Goal: Check status: Check status

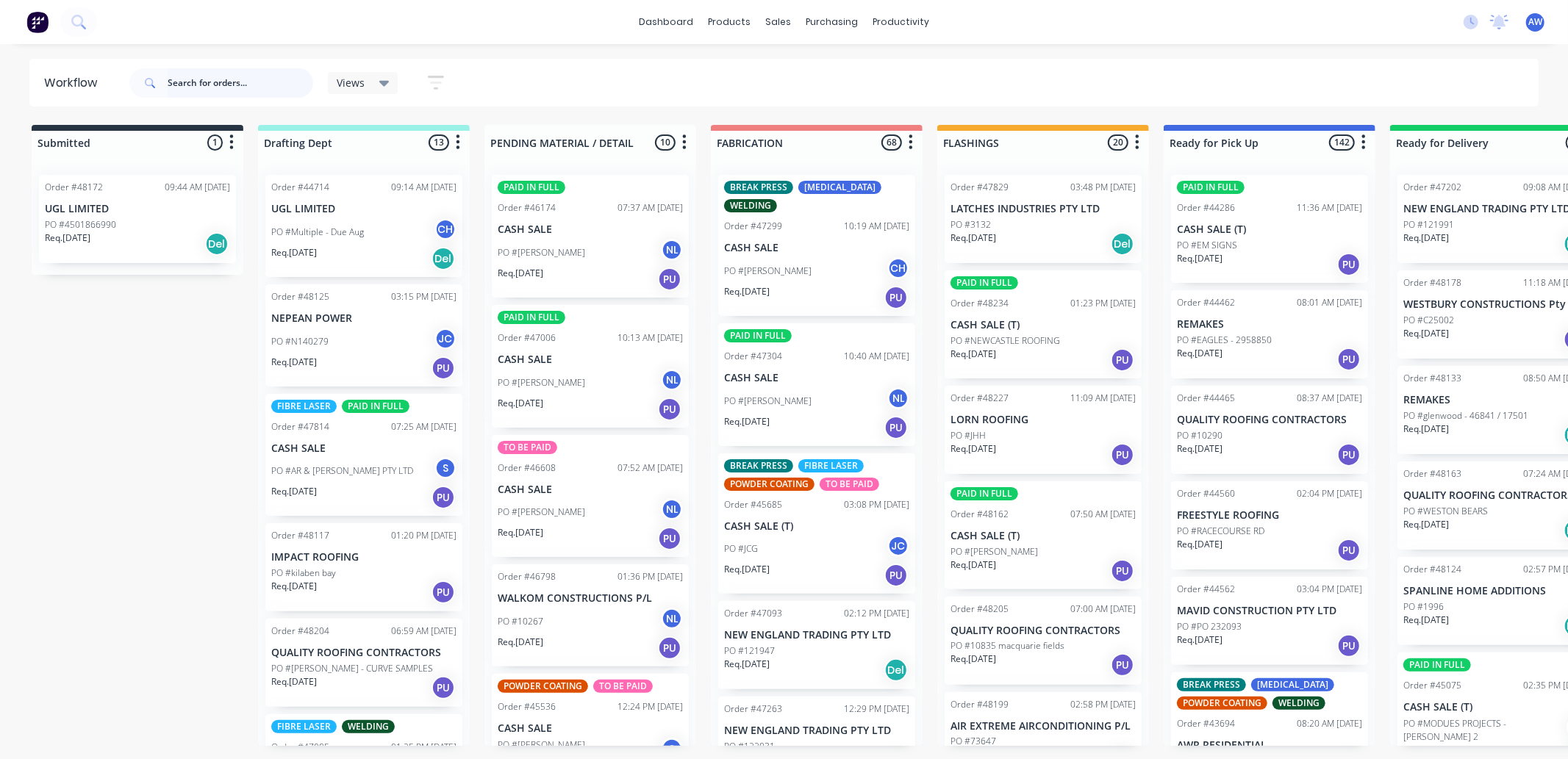
click at [217, 85] on input "text" at bounding box center [240, 83] width 146 height 29
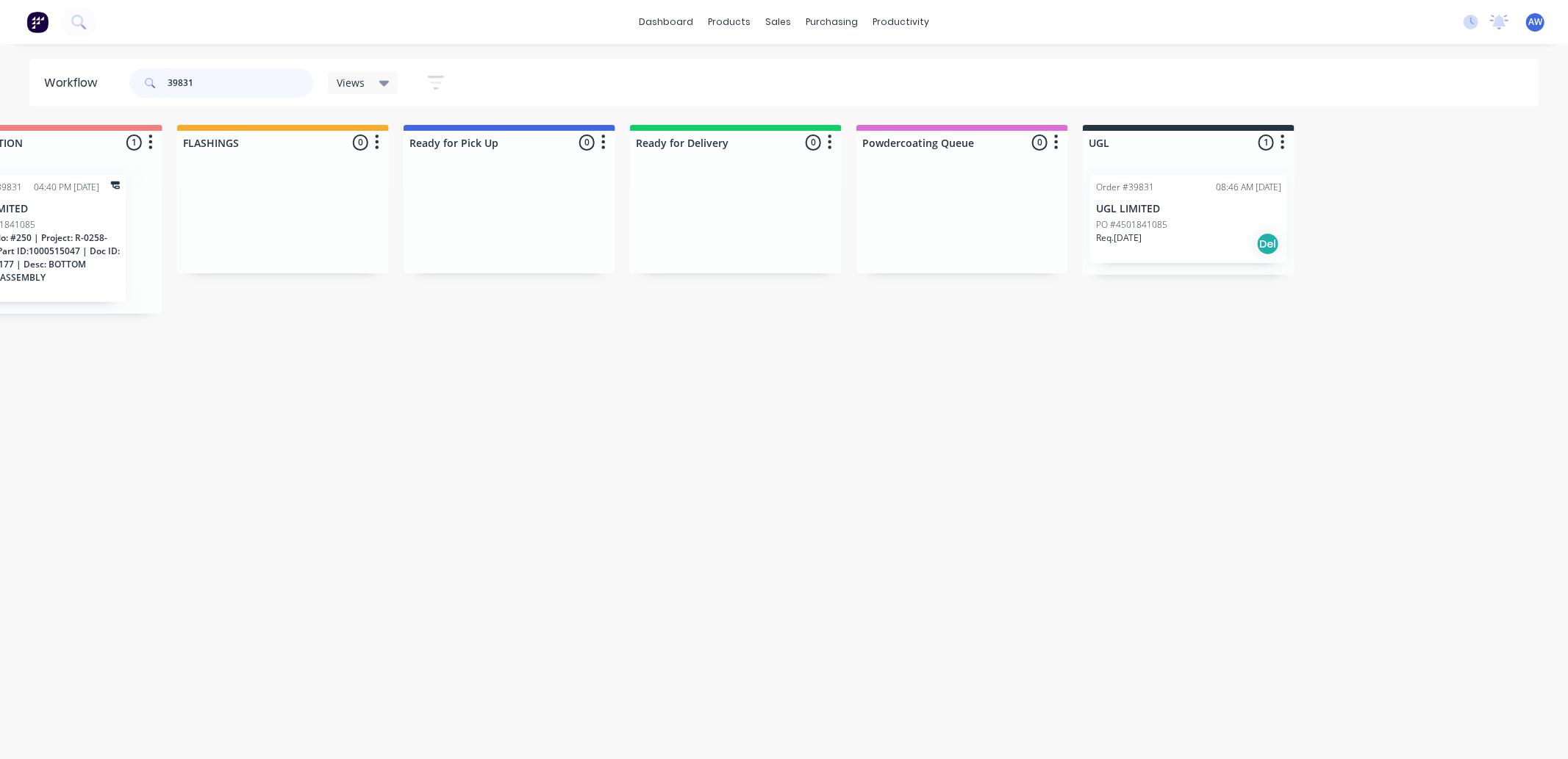
scroll to position [0, 844]
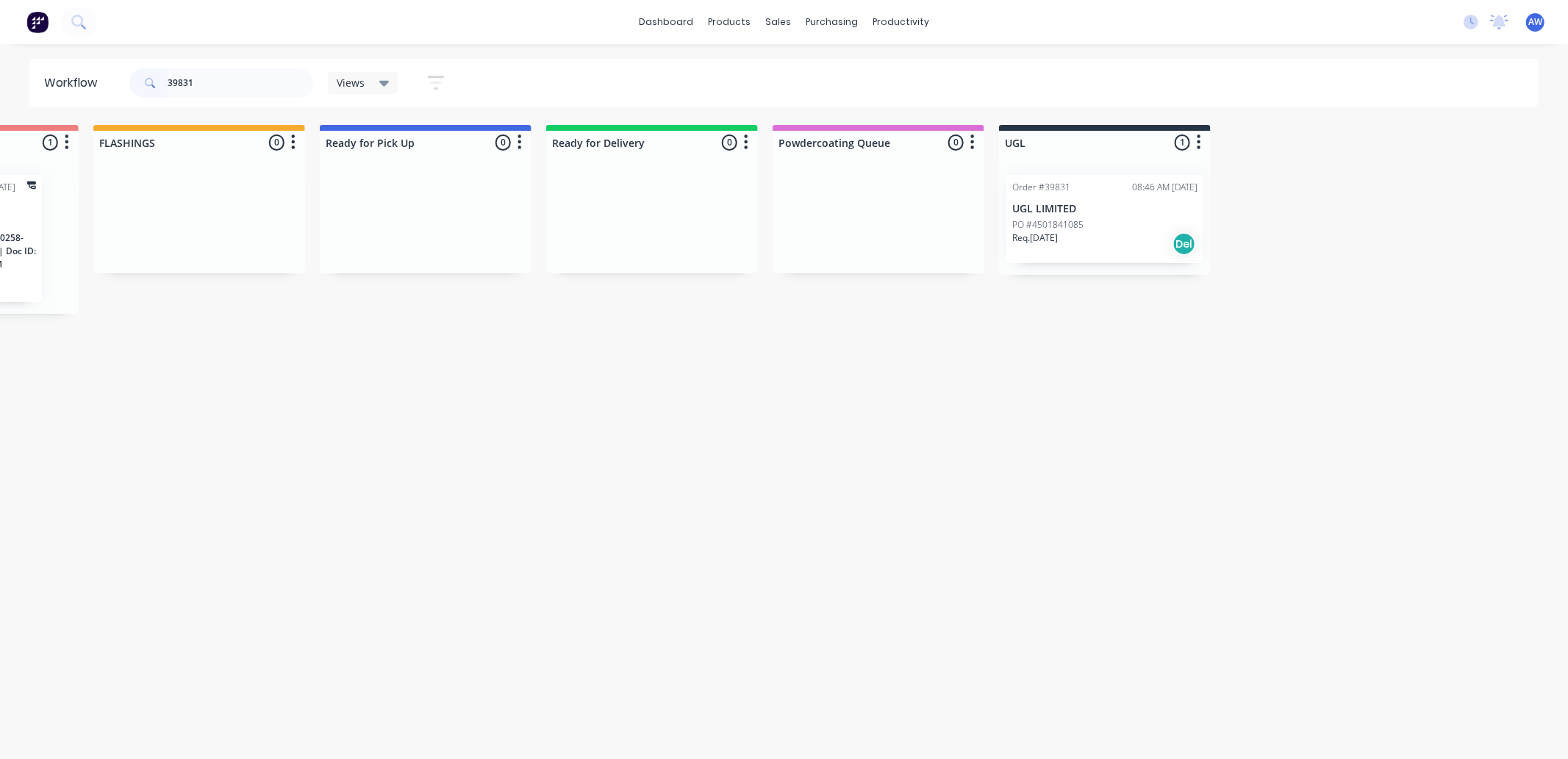
click at [1132, 226] on div "PO #4501841085" at bounding box center [1105, 225] width 185 height 13
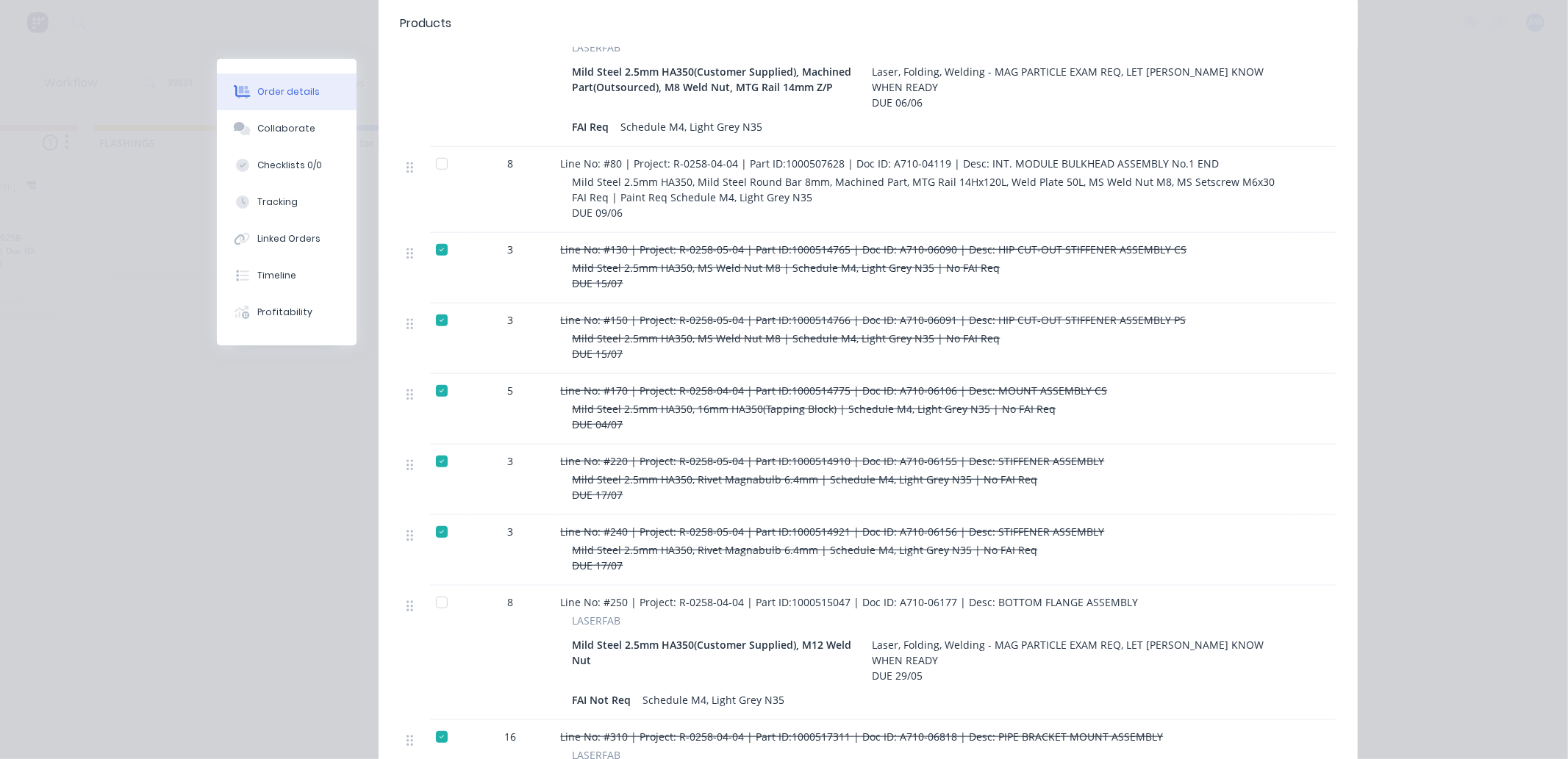
scroll to position [1061, 0]
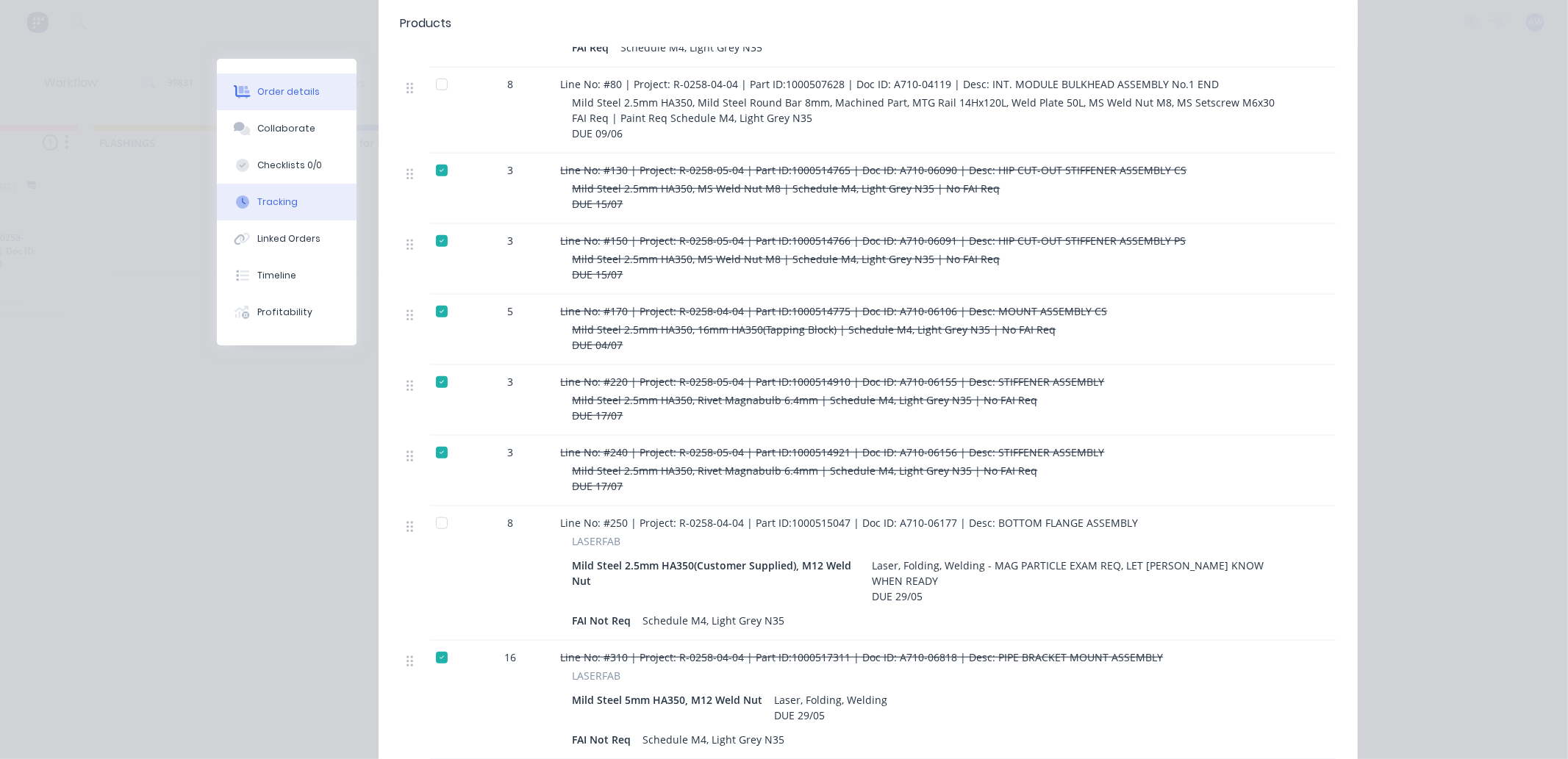
click at [298, 196] on button "Tracking" at bounding box center [286, 202] width 139 height 37
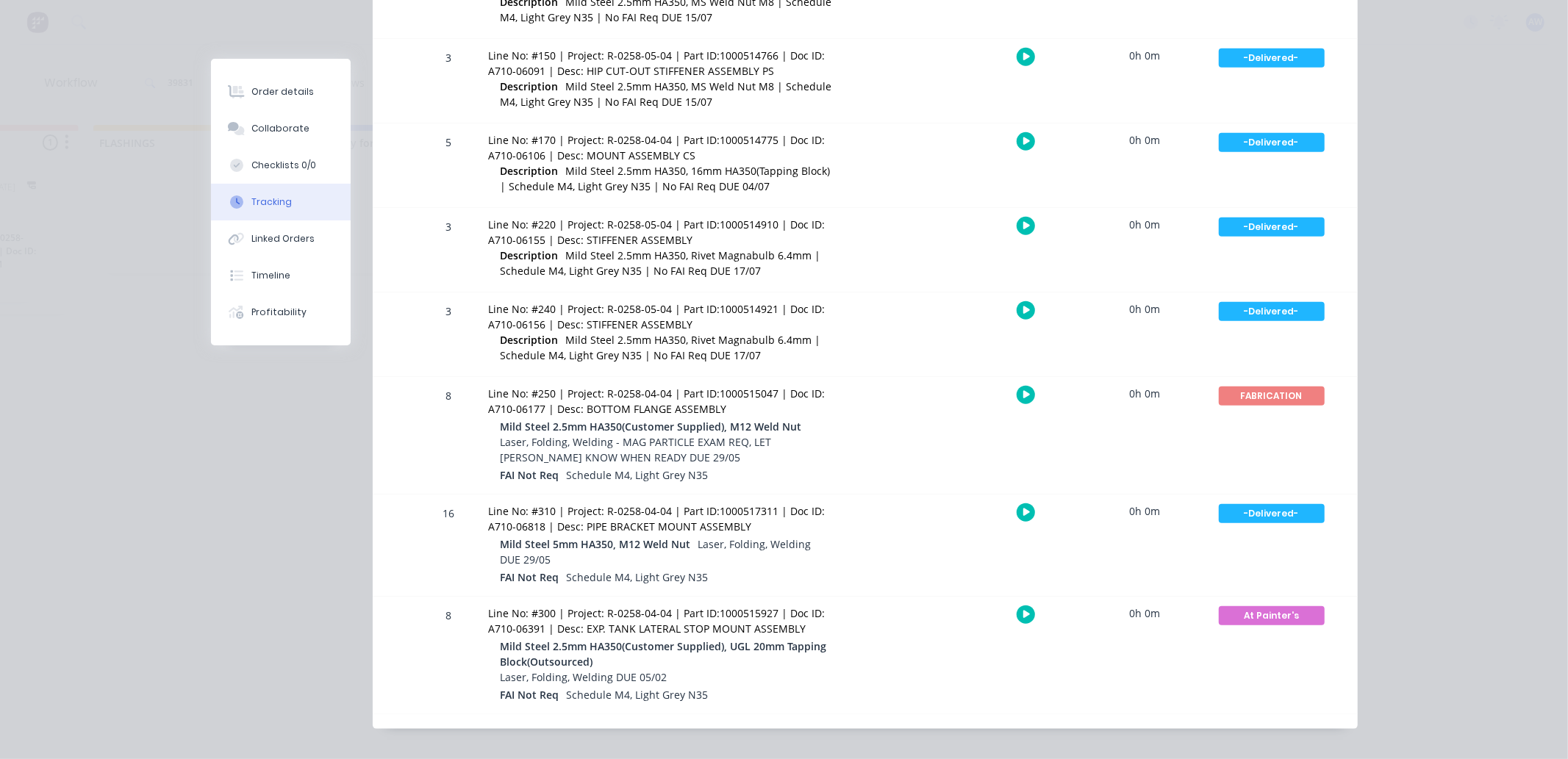
scroll to position [1104, 0]
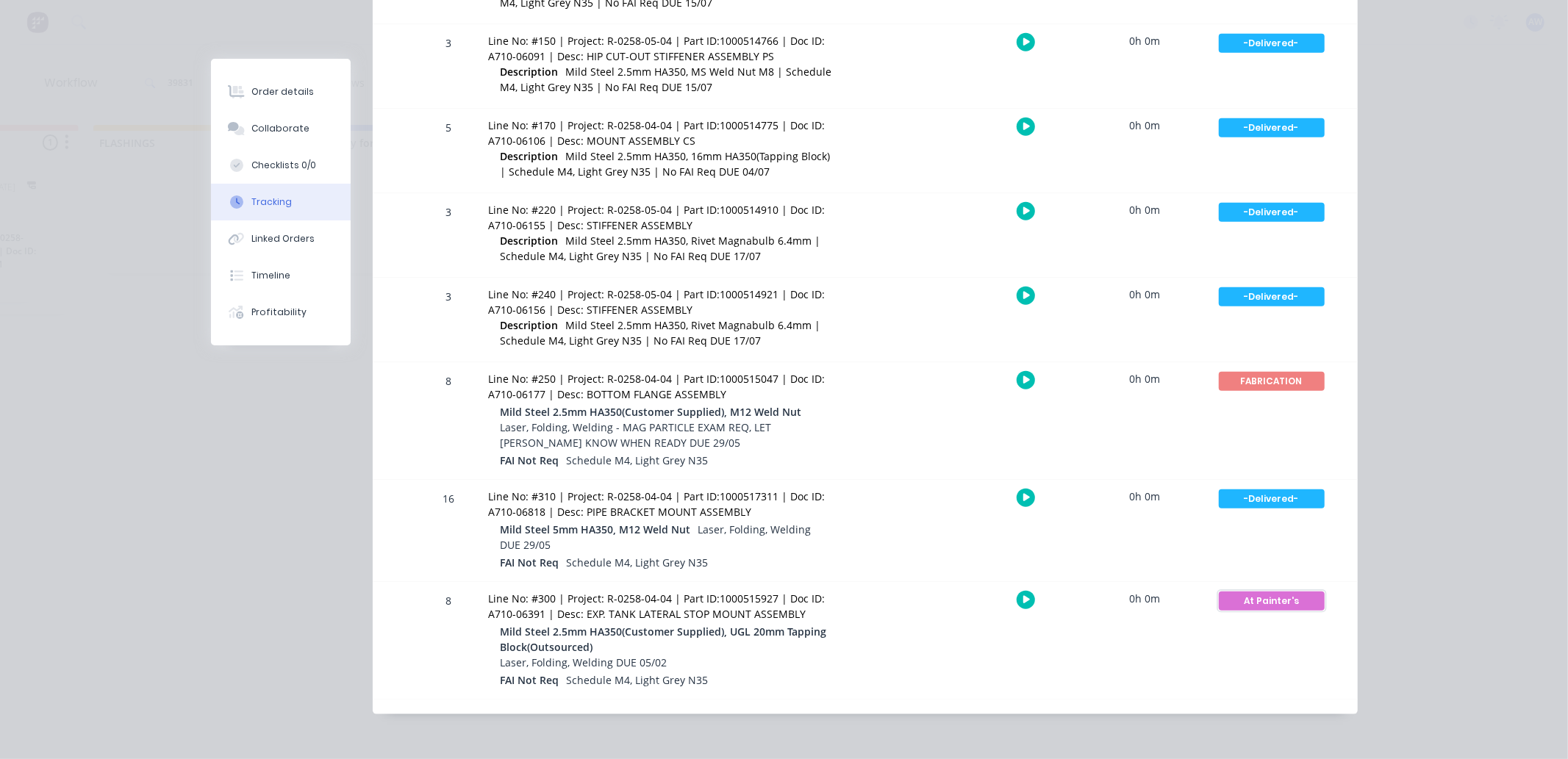
click at [1258, 592] on div "At Painter's" at bounding box center [1272, 601] width 106 height 19
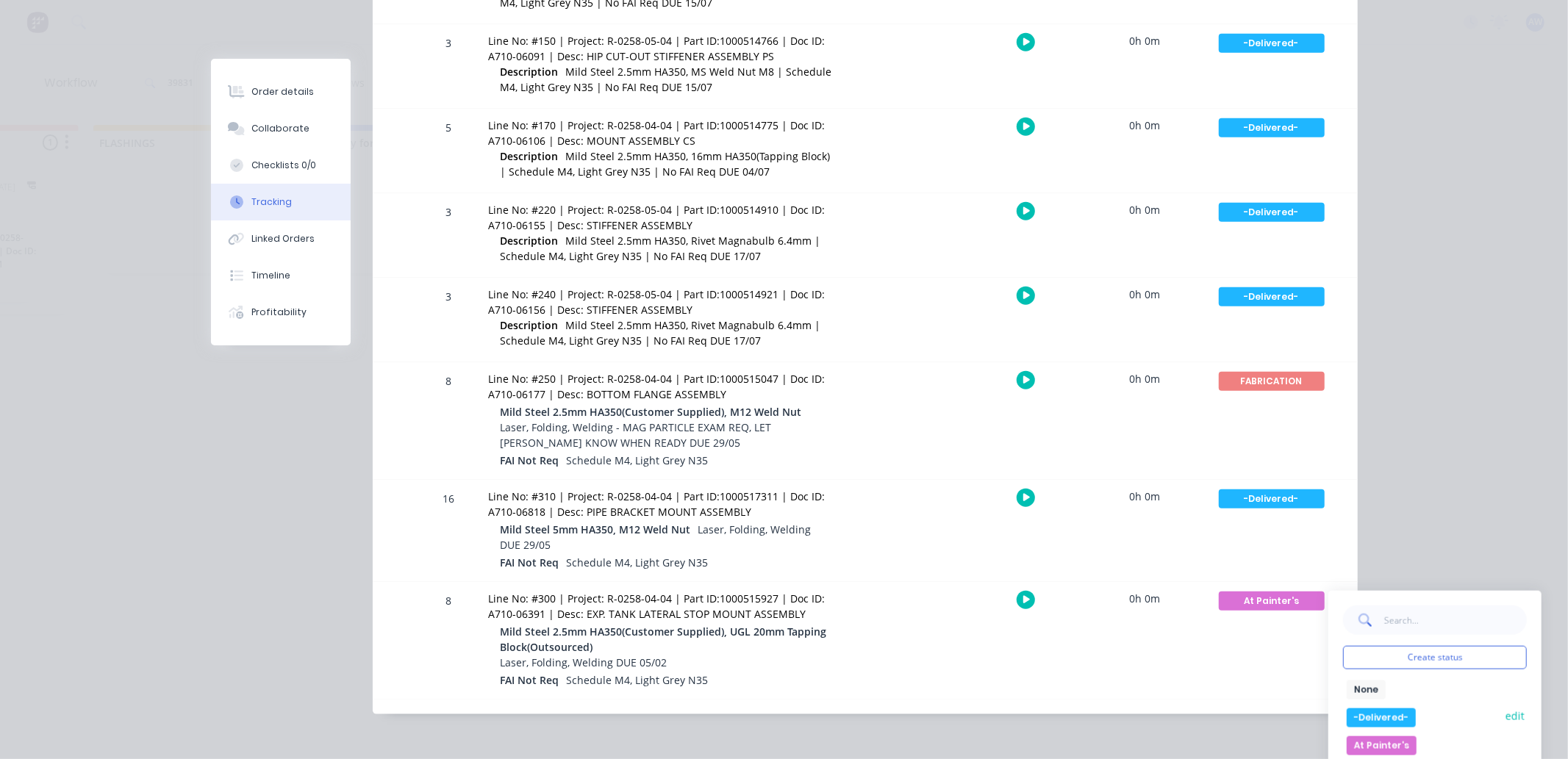
click at [1390, 715] on button "-Delivered-" at bounding box center [1381, 717] width 69 height 19
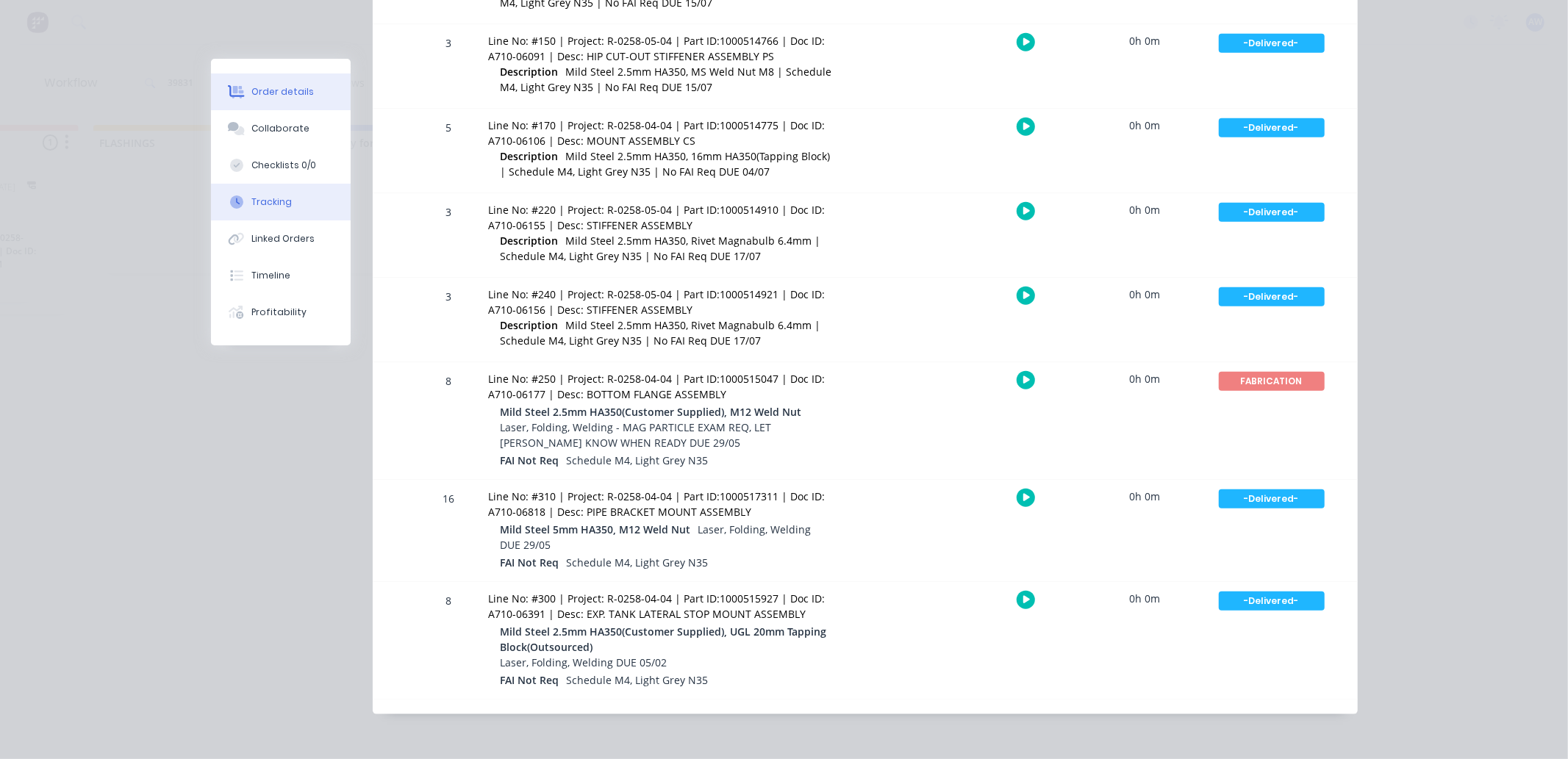
click at [275, 90] on div "Order details" at bounding box center [283, 92] width 63 height 13
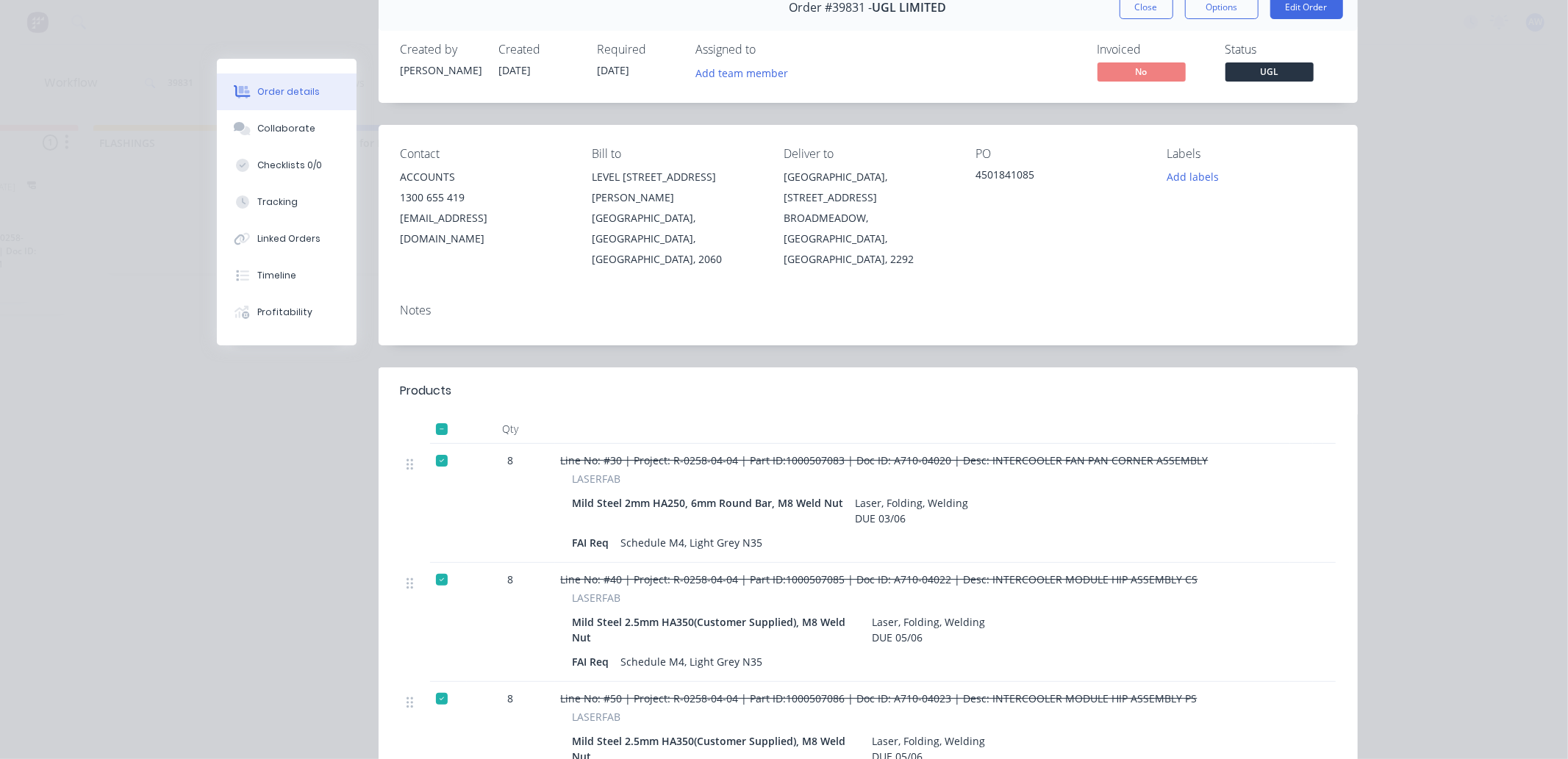
scroll to position [49, 0]
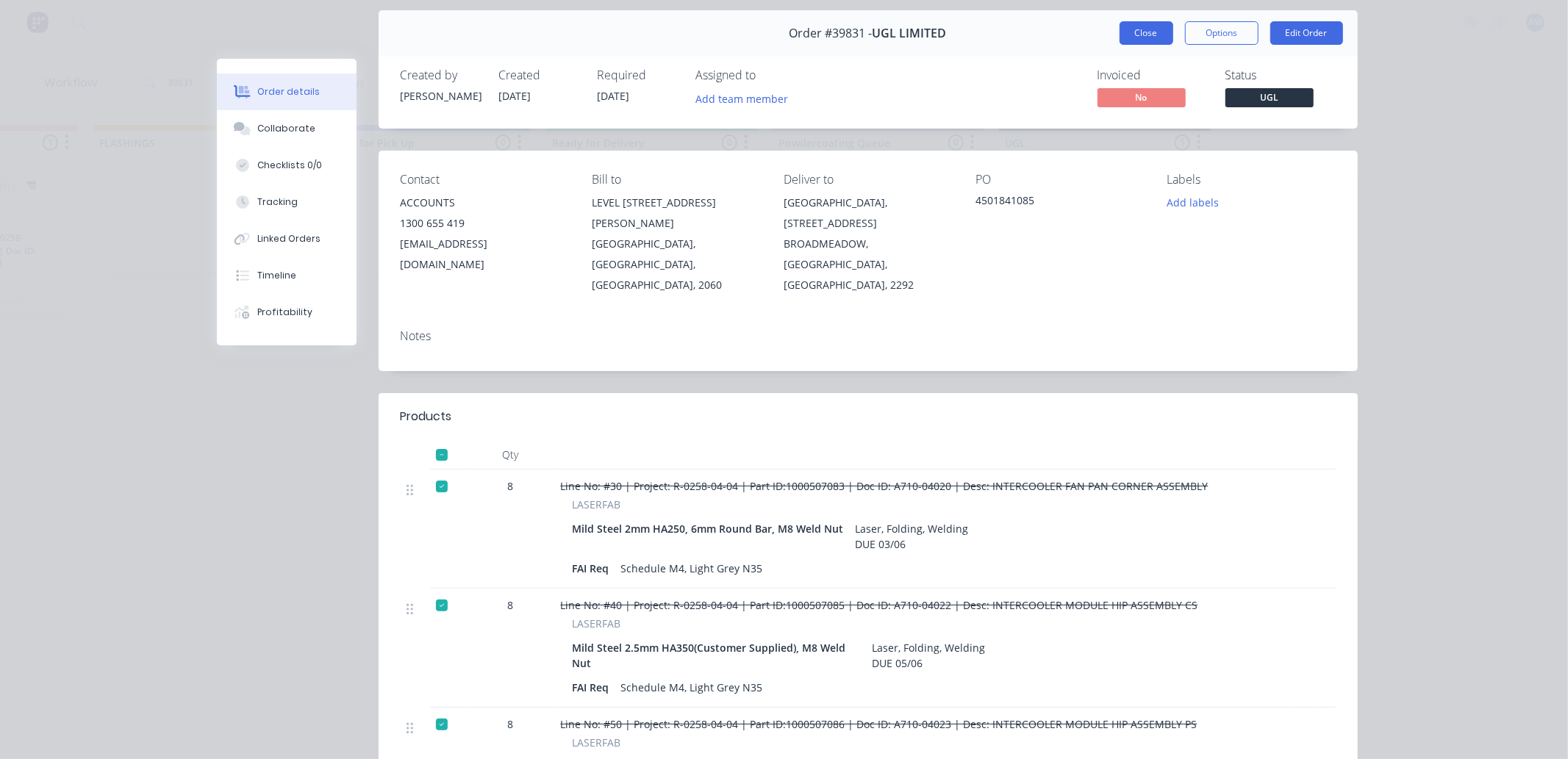
click at [1140, 33] on button "Close" at bounding box center [1147, 33] width 54 height 24
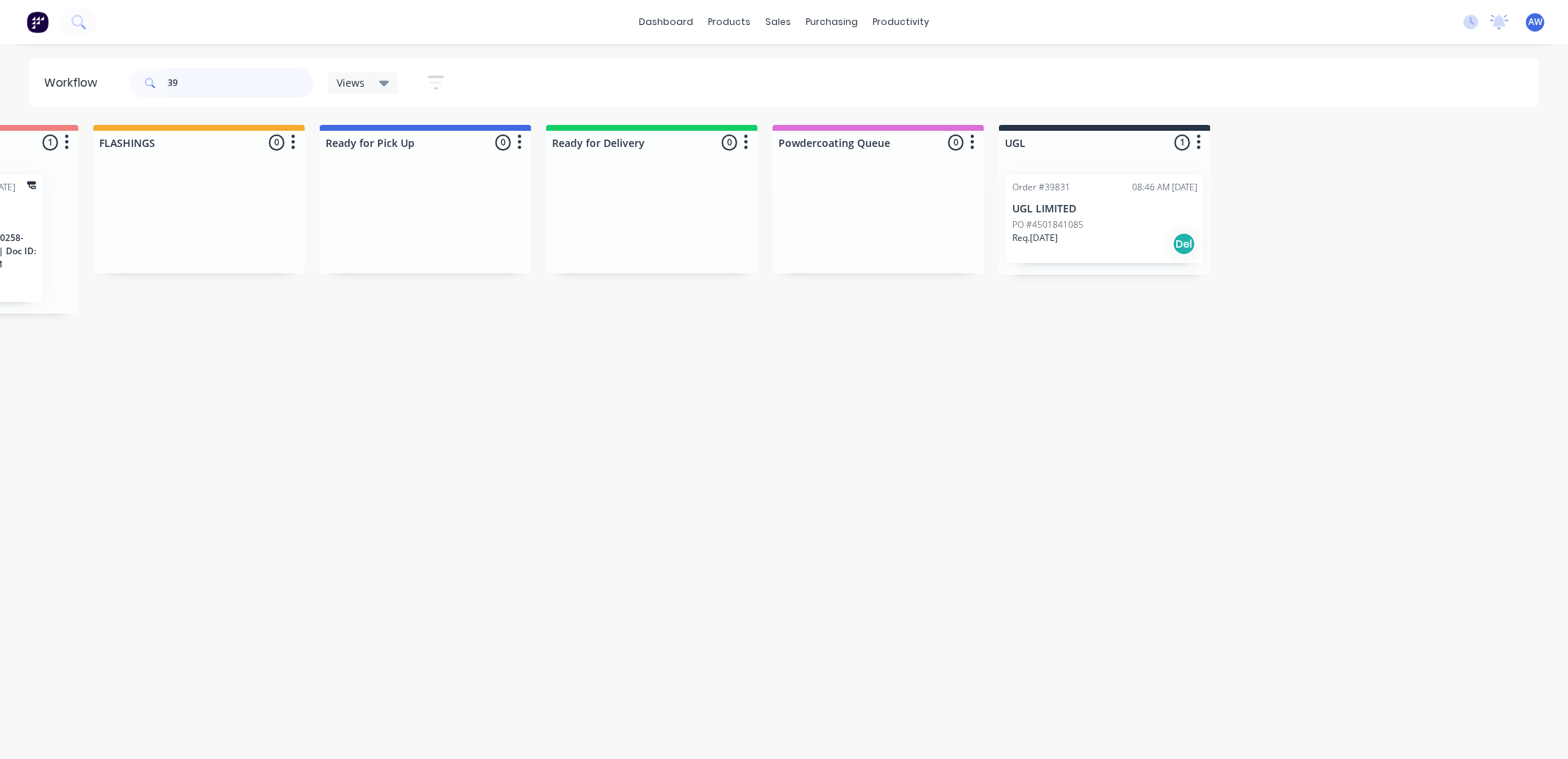
type input "3"
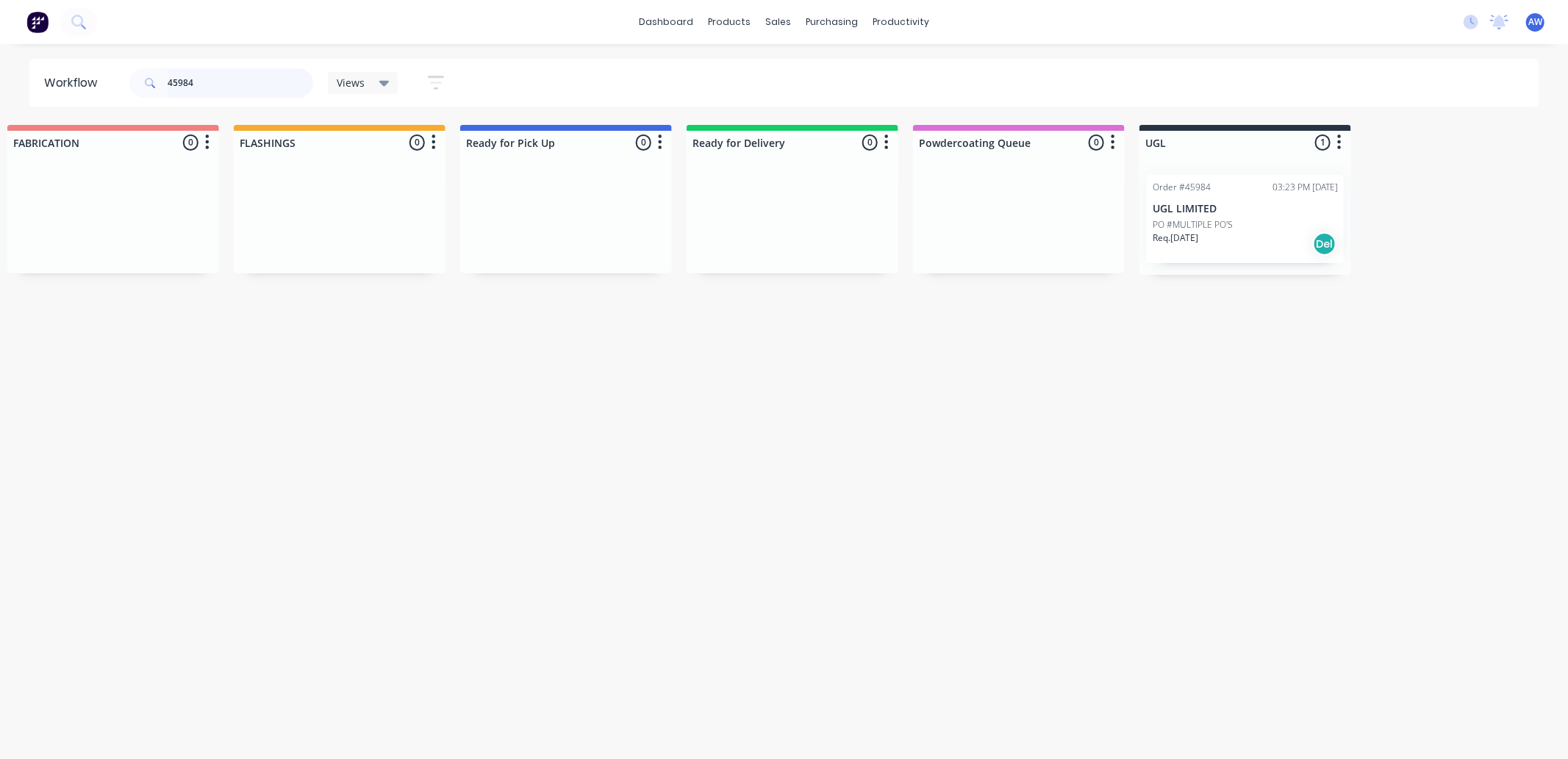
scroll to position [0, 748]
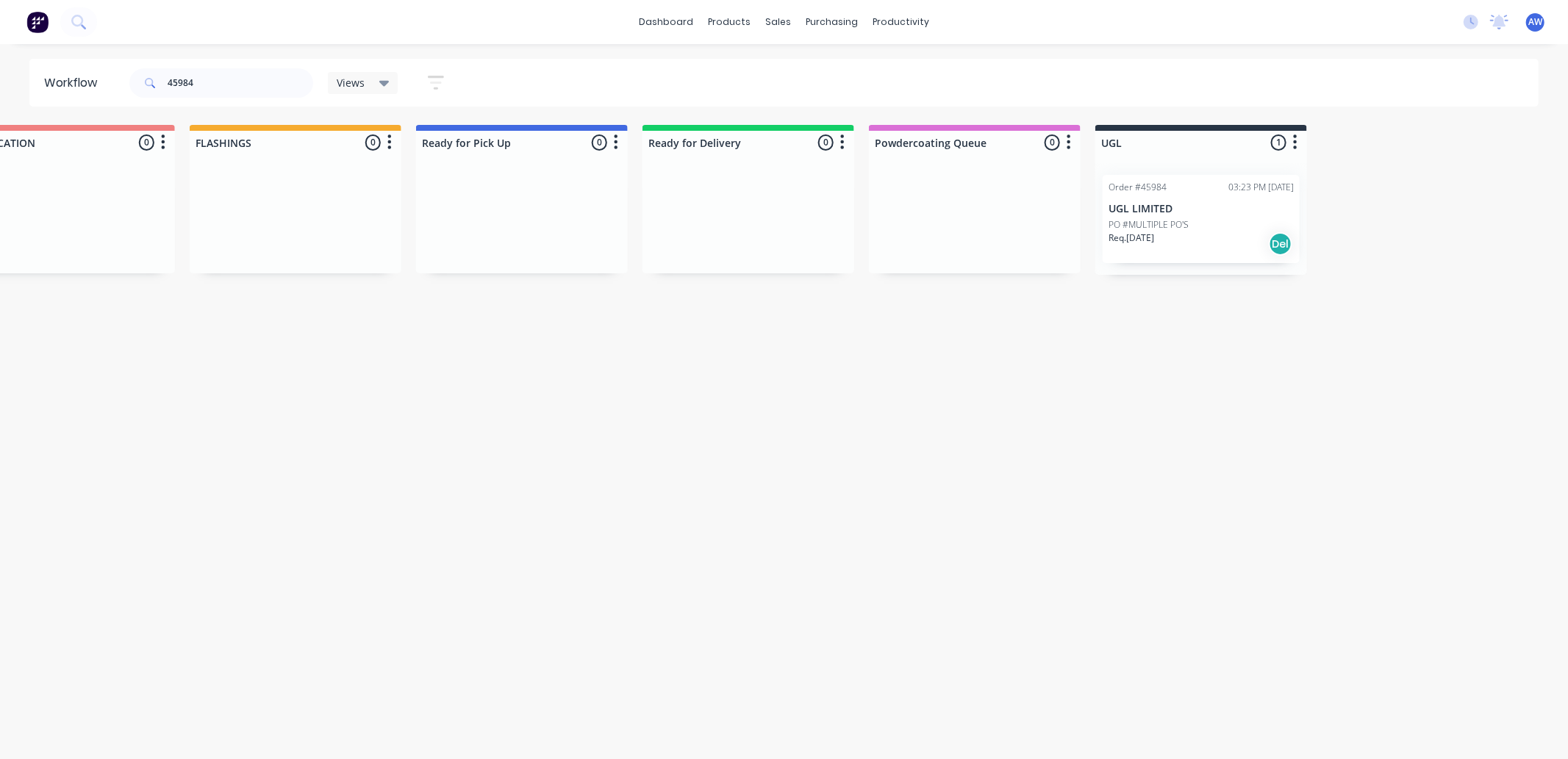
click at [1206, 211] on p "UGL LIMITED" at bounding box center [1201, 208] width 185 height 12
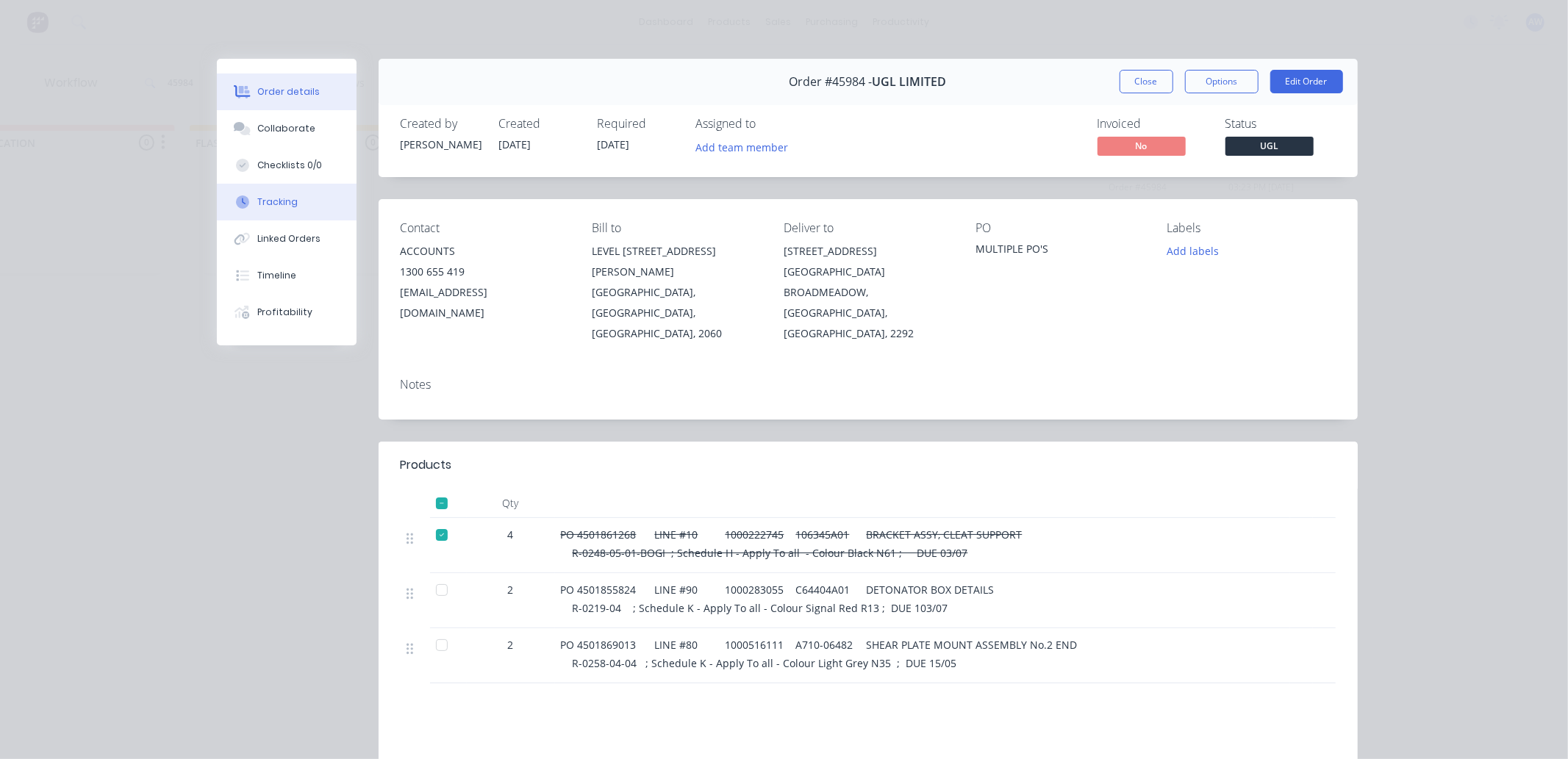
click at [270, 200] on div "Tracking" at bounding box center [278, 202] width 41 height 13
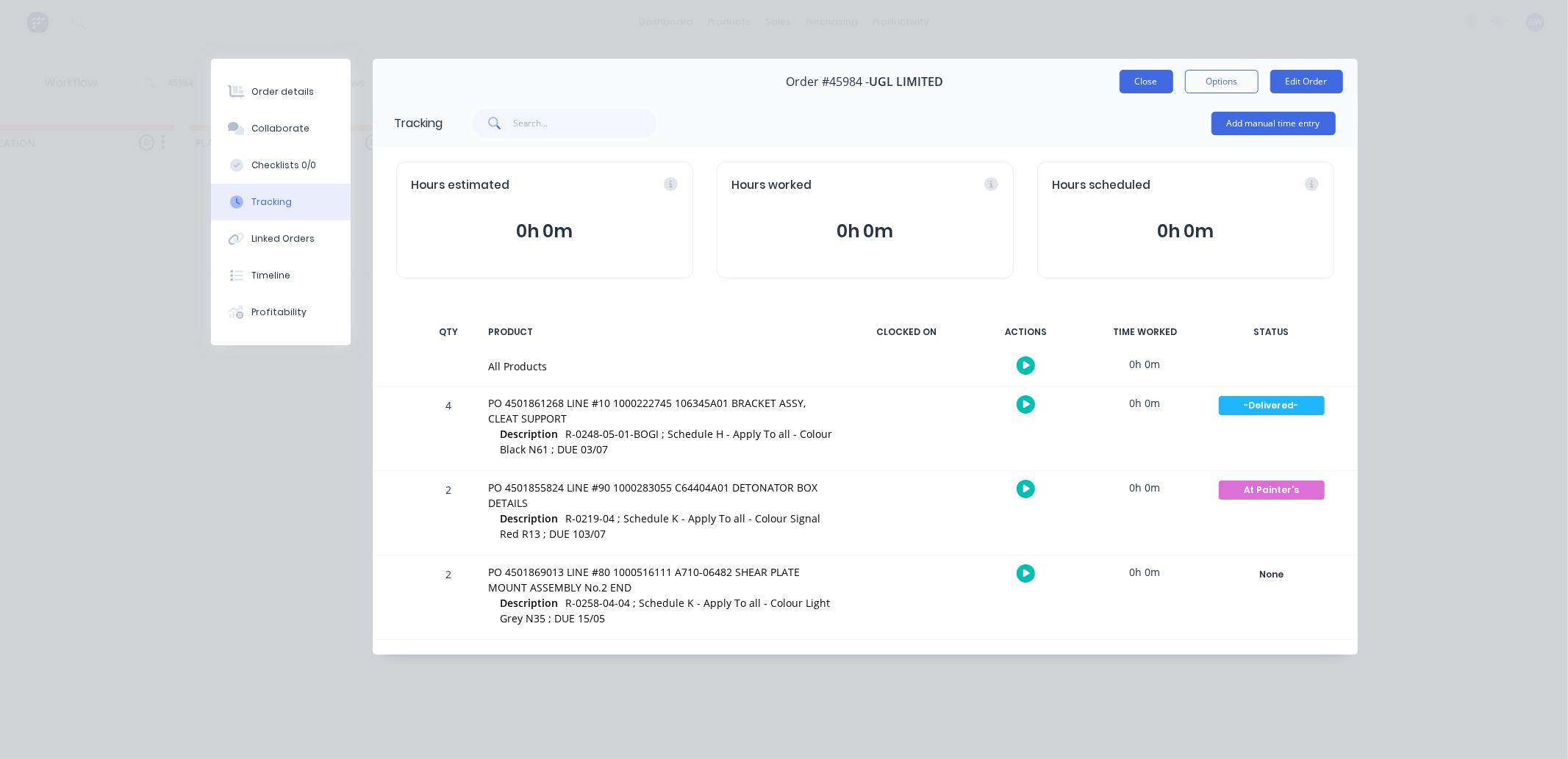
click at [1142, 78] on button "Close" at bounding box center [1147, 81] width 54 height 24
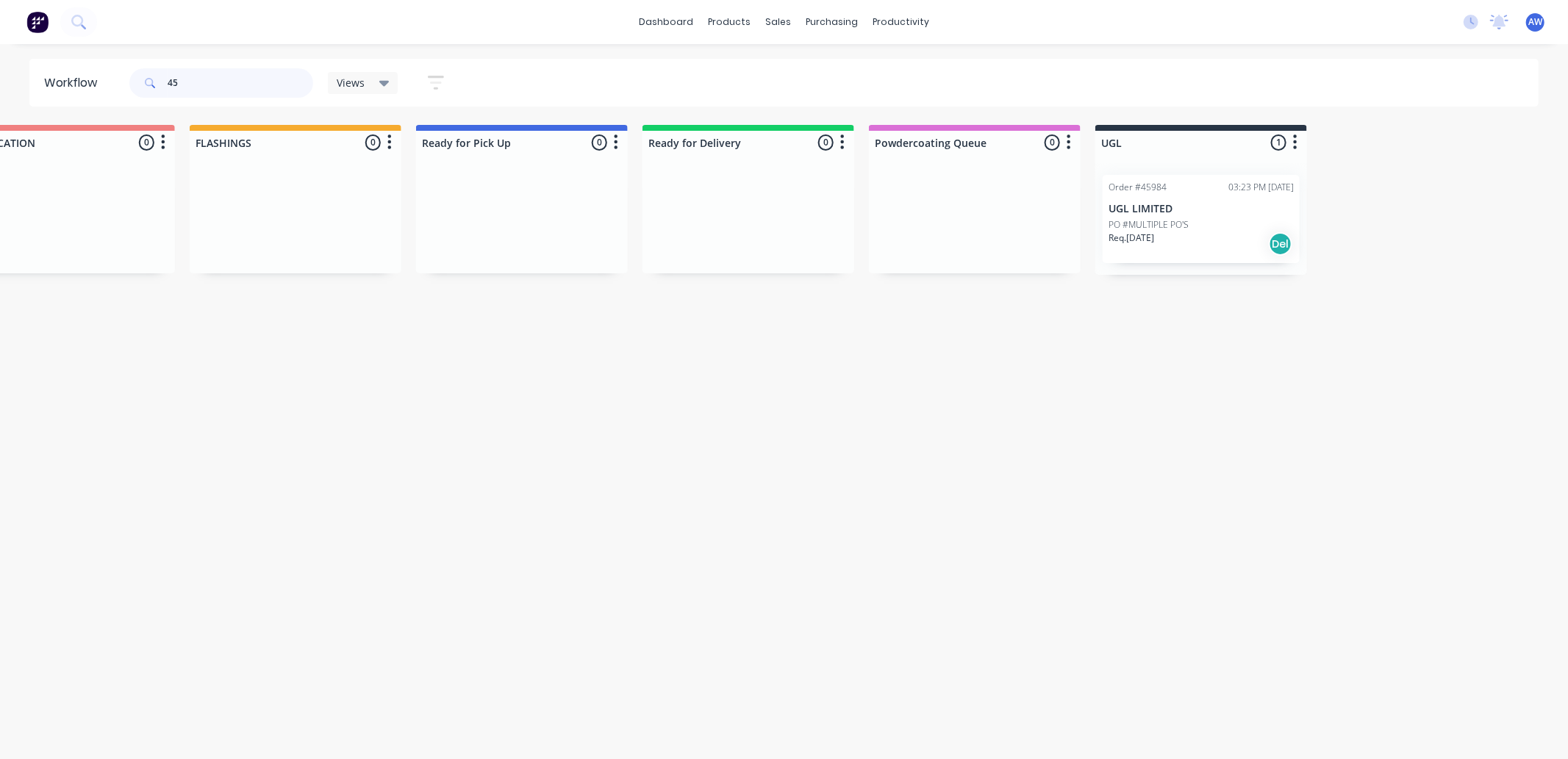
type input "4"
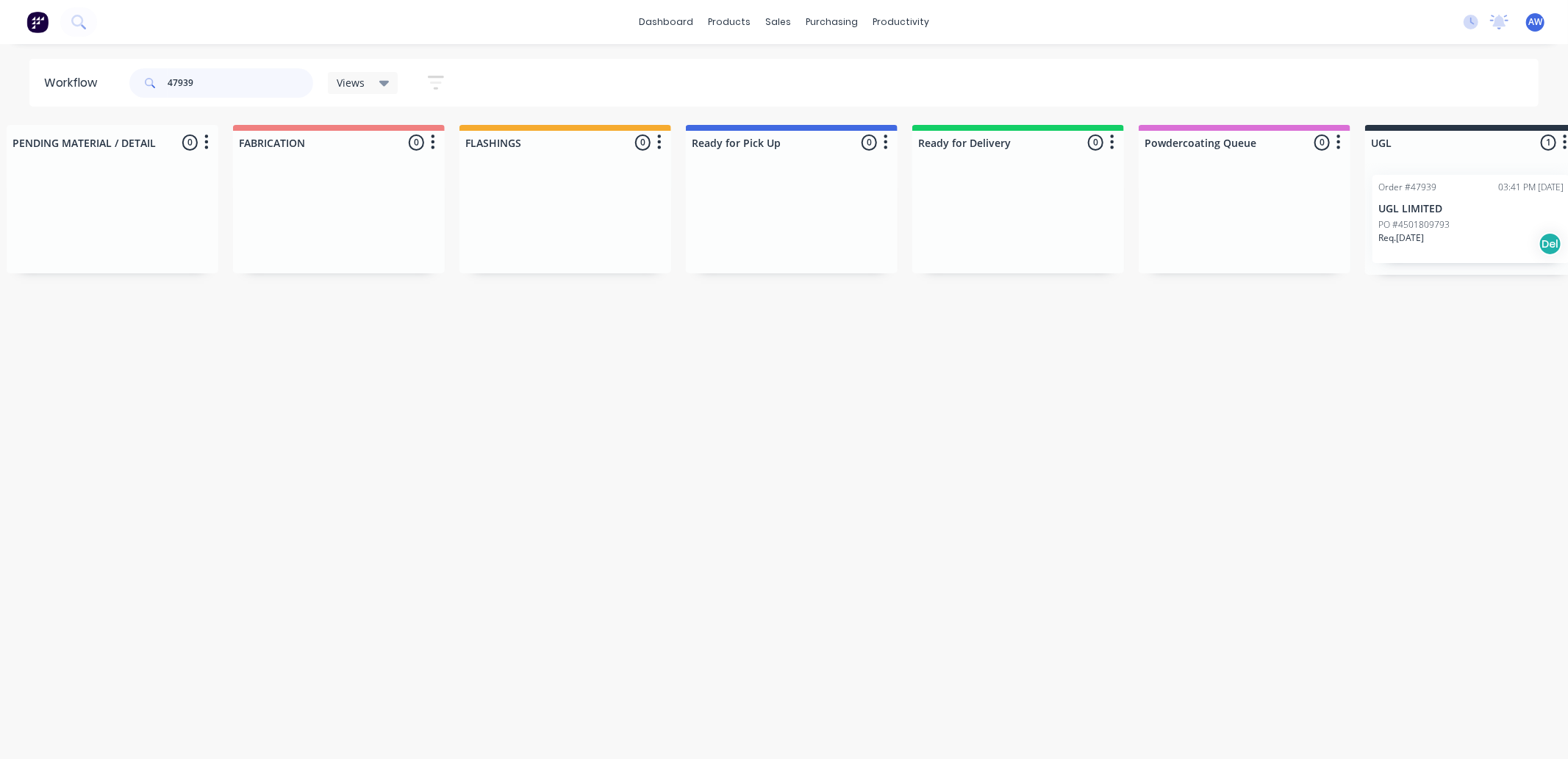
scroll to position [0, 491]
click at [1415, 226] on p "PO #4501809793" at bounding box center [1401, 225] width 72 height 13
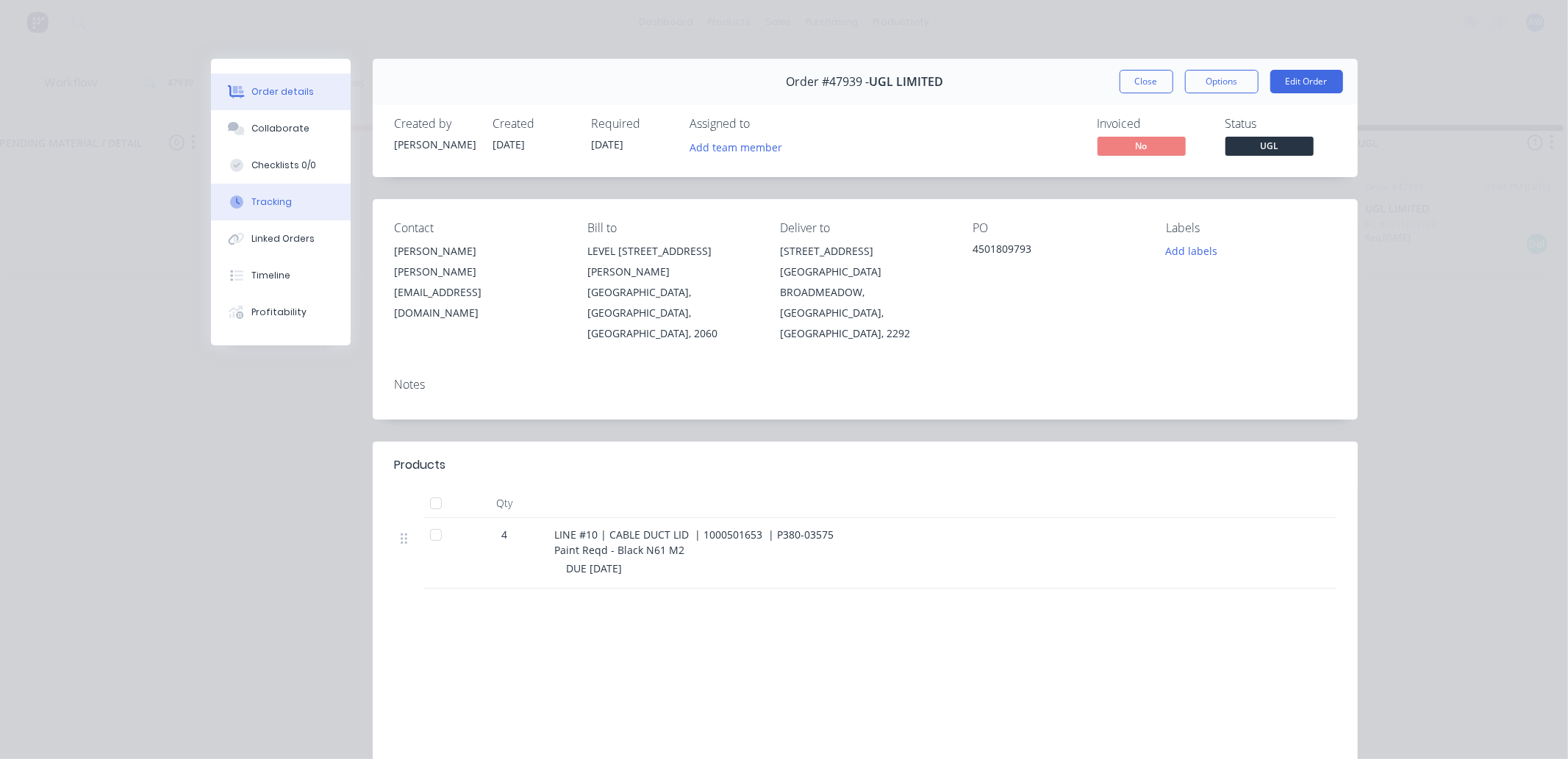
click at [276, 201] on div "Tracking" at bounding box center [272, 202] width 41 height 13
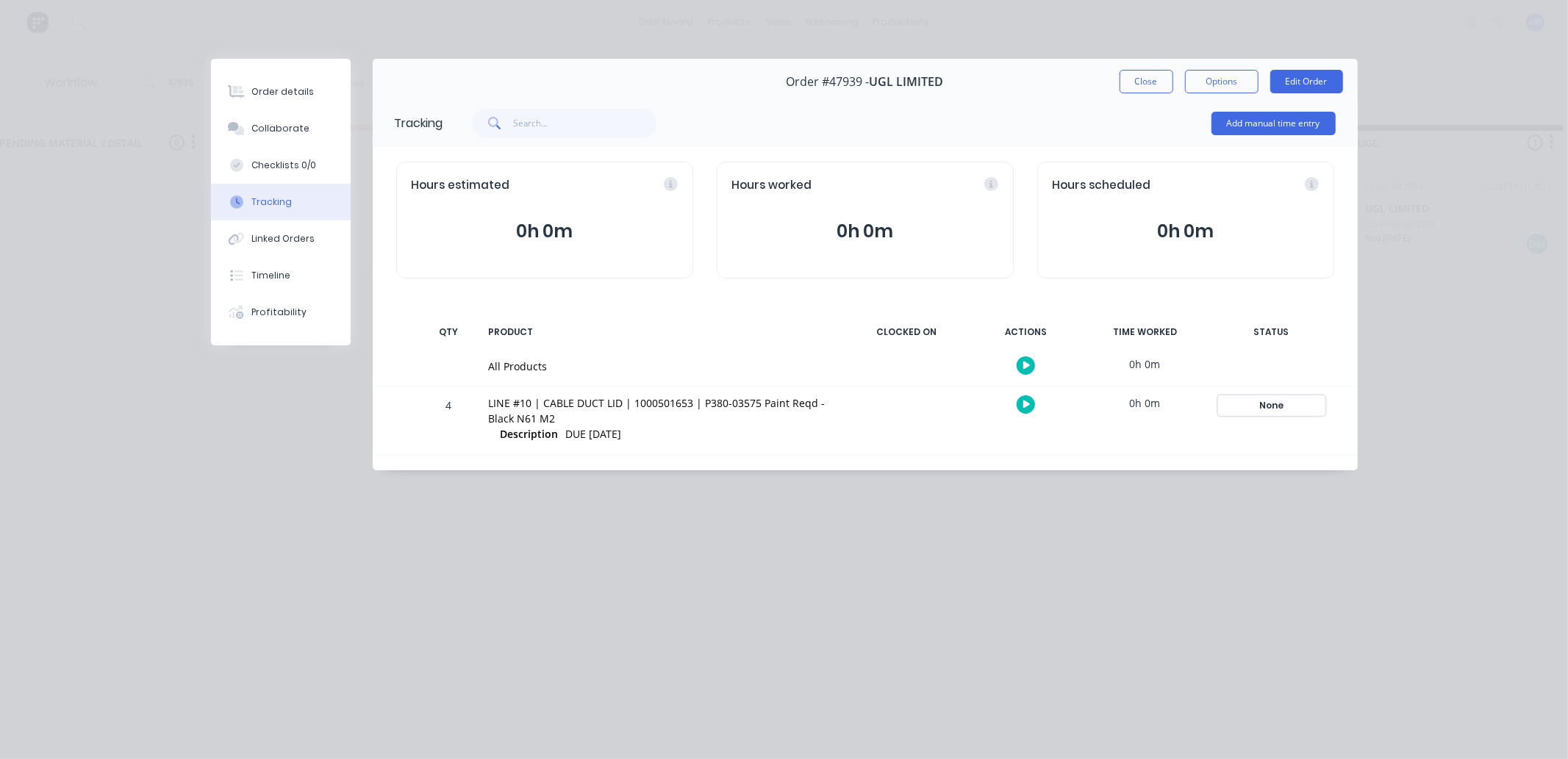
click at [1280, 402] on div "None" at bounding box center [1272, 405] width 106 height 19
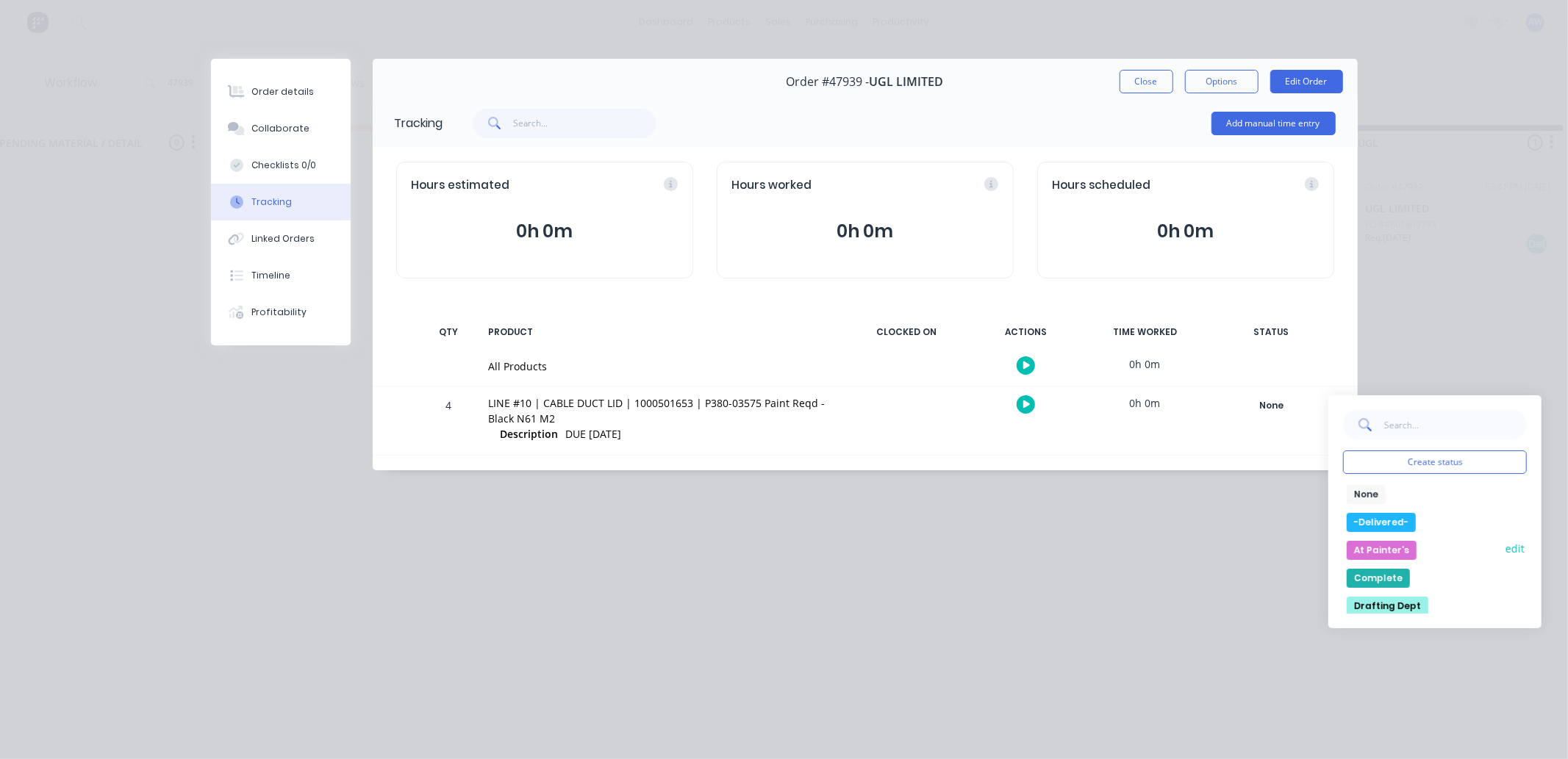
click at [1369, 553] on button "At Painter's" at bounding box center [1381, 550] width 70 height 19
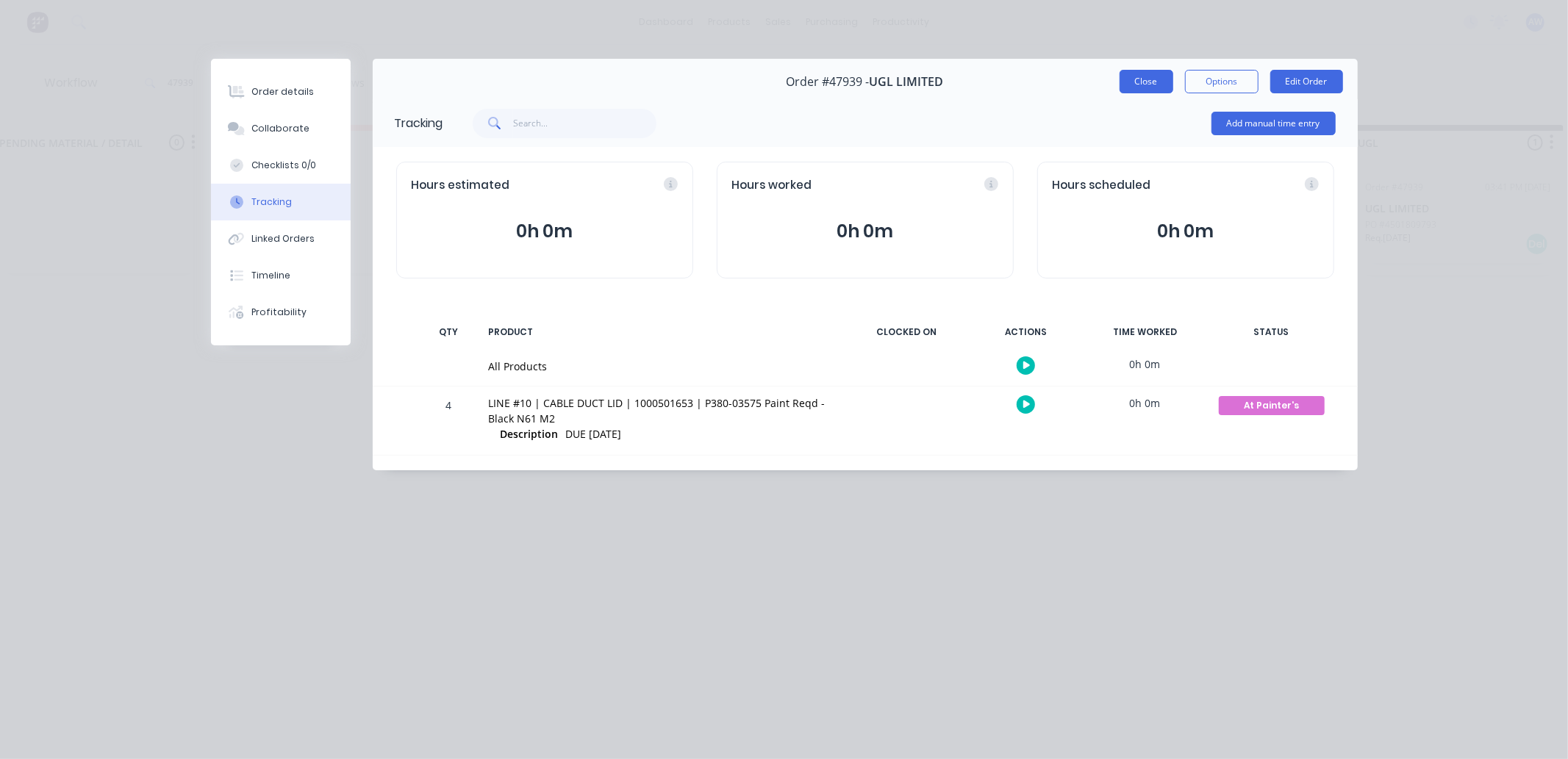
click at [1136, 81] on button "Close" at bounding box center [1147, 81] width 54 height 24
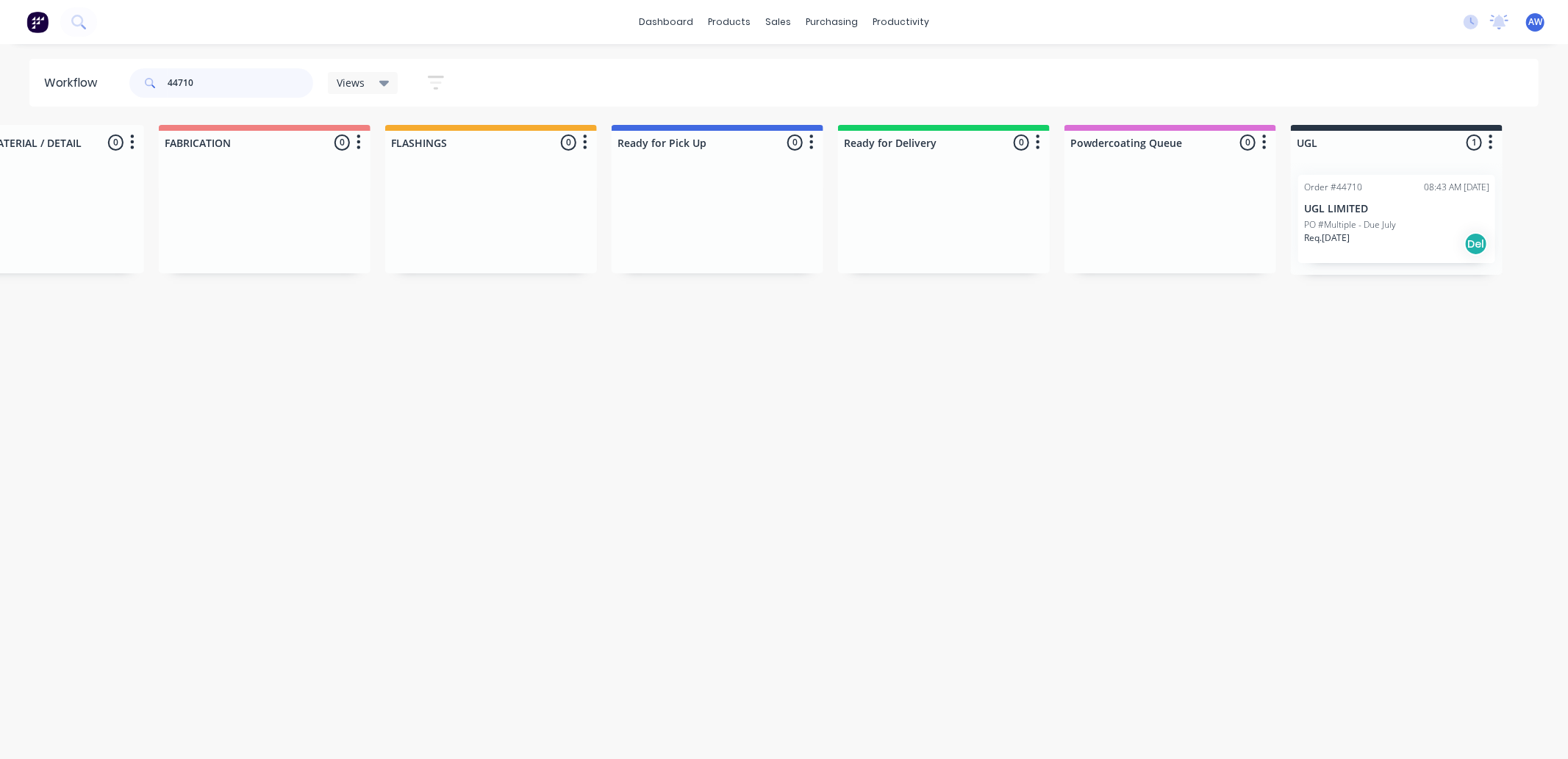
scroll to position [0, 594]
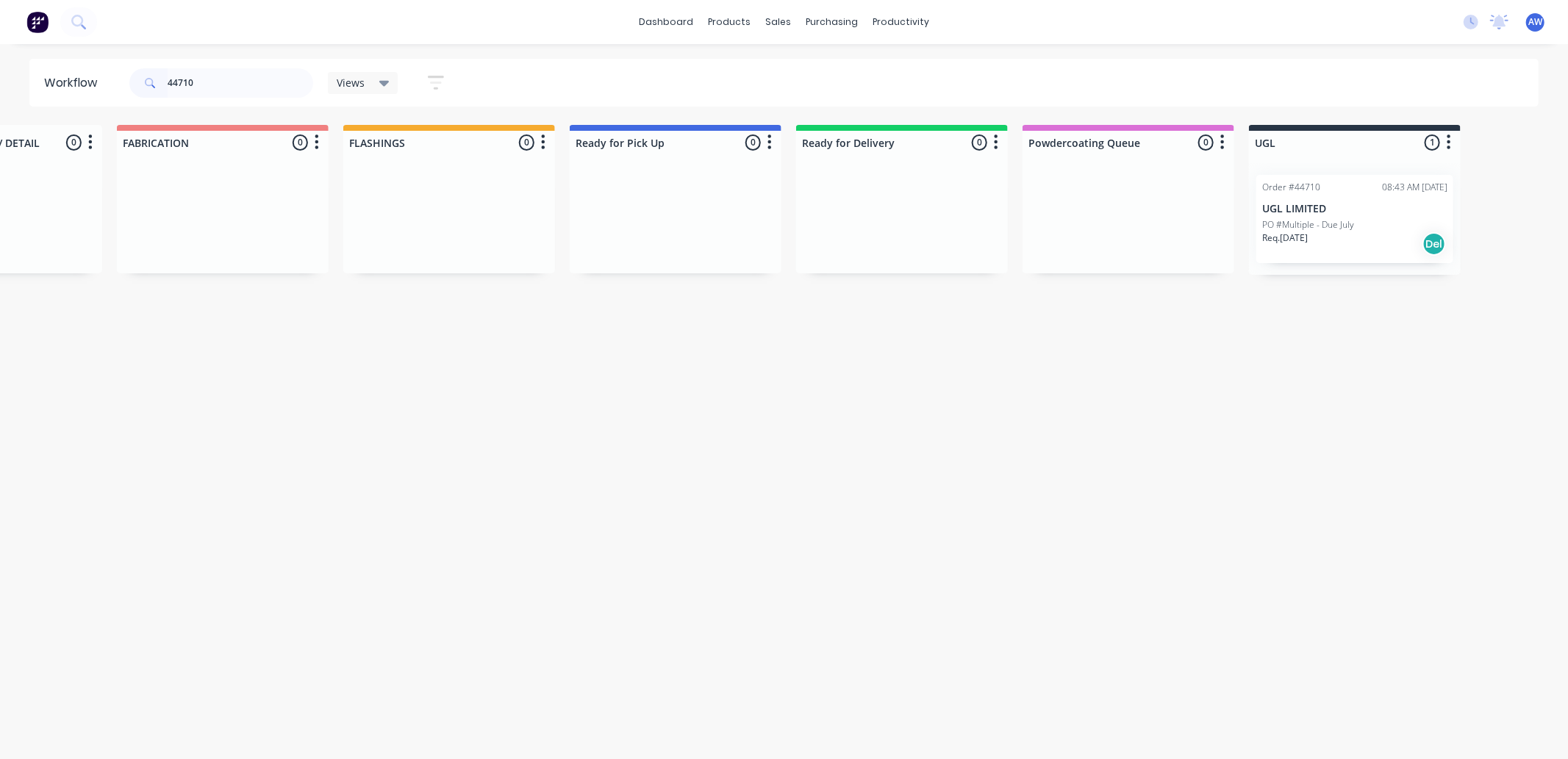
click at [1369, 221] on div "PO #Multiple - Due July" at bounding box center [1355, 225] width 185 height 13
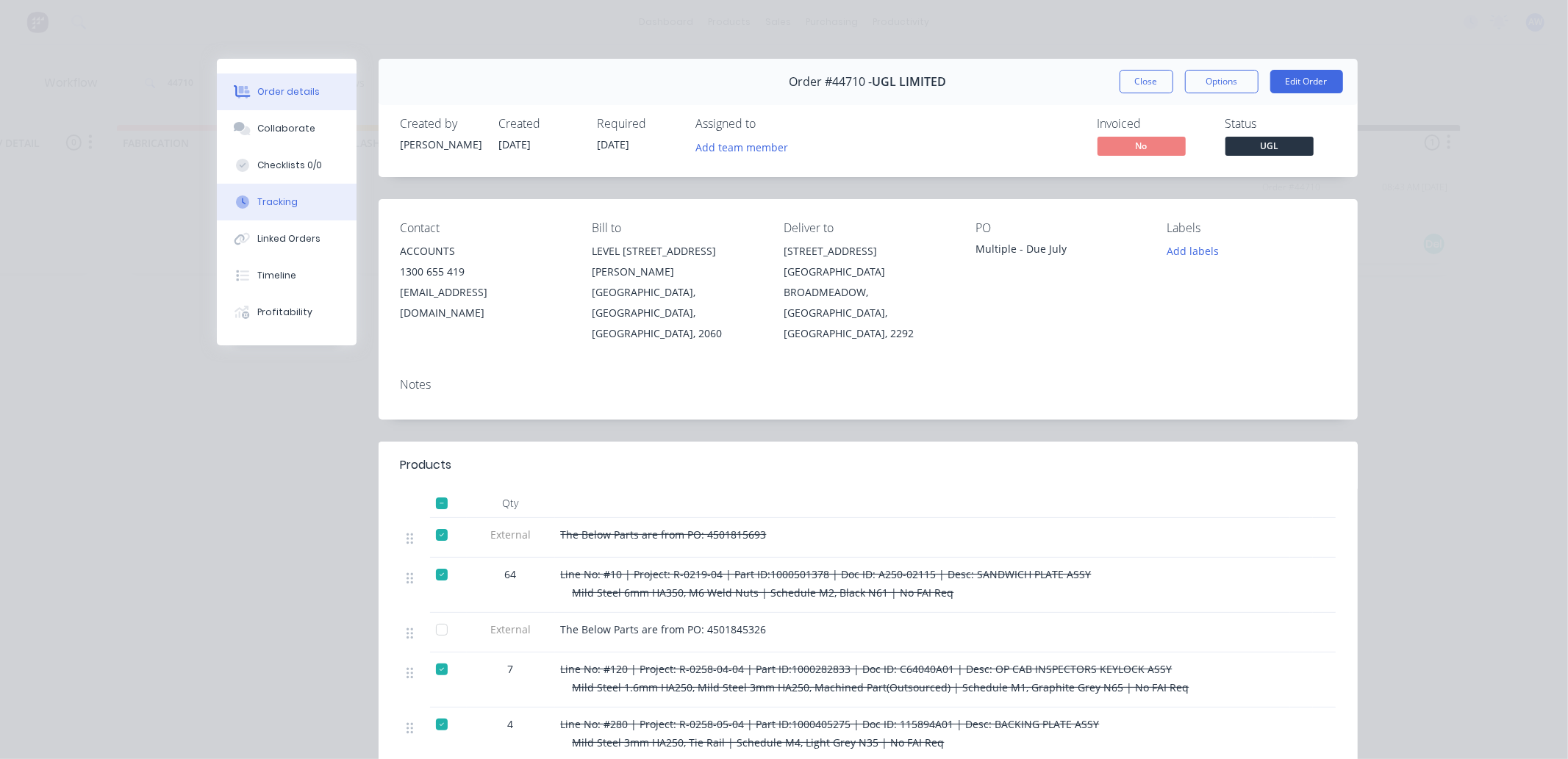
click at [248, 199] on button "Tracking" at bounding box center [286, 202] width 139 height 37
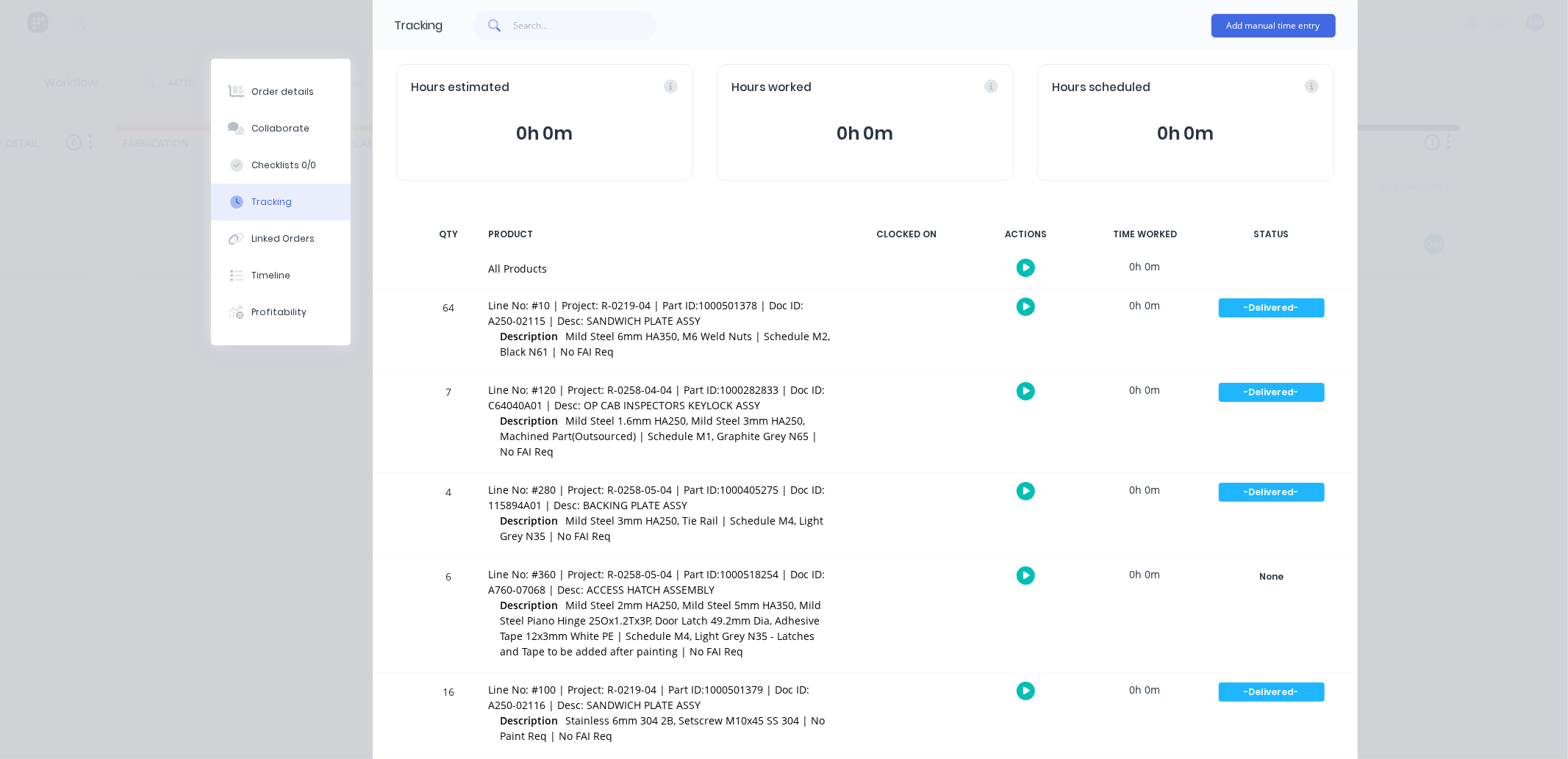
scroll to position [0, 0]
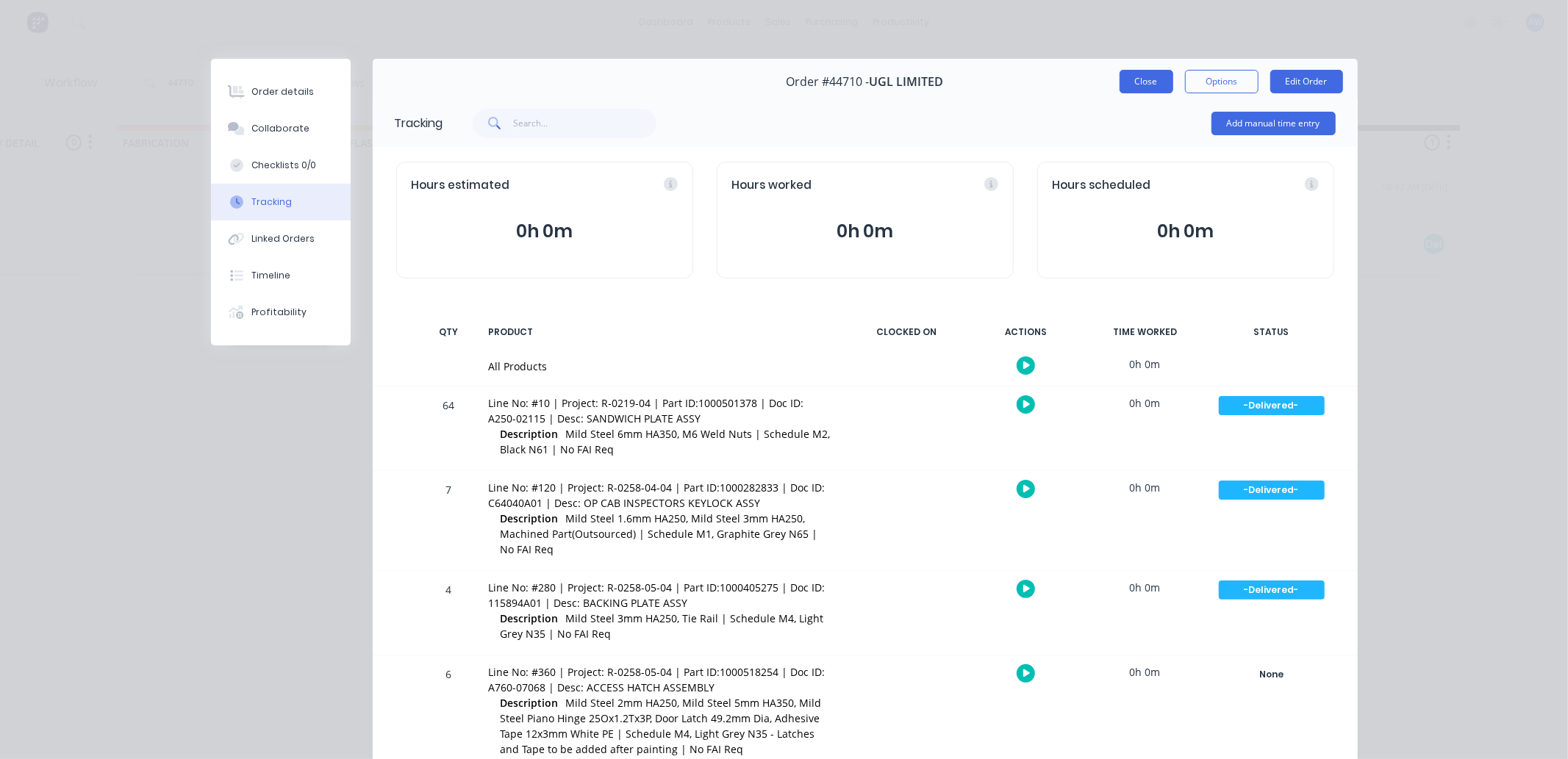
click at [1128, 87] on button "Close" at bounding box center [1147, 81] width 54 height 24
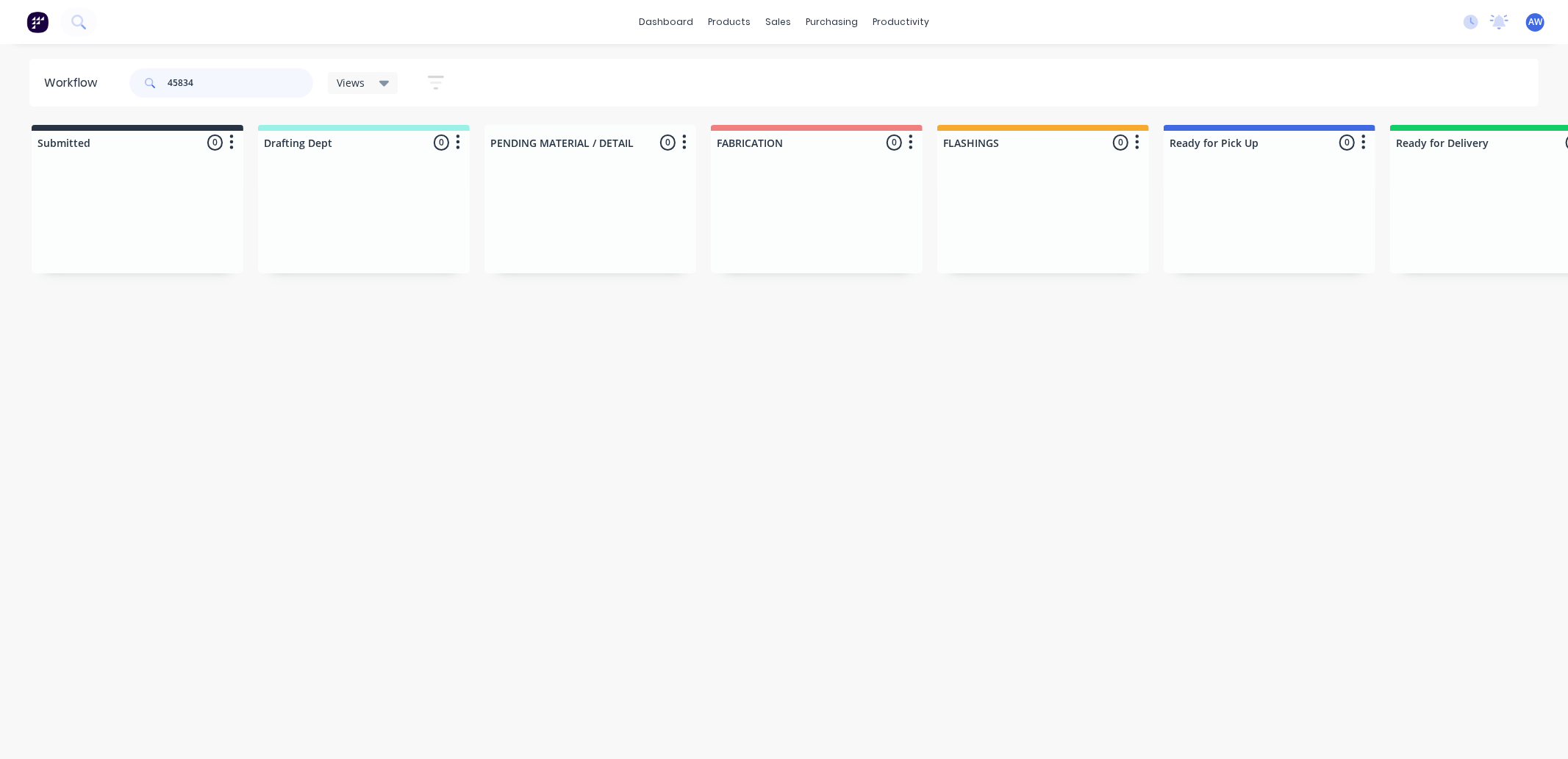
scroll to position [0, 884]
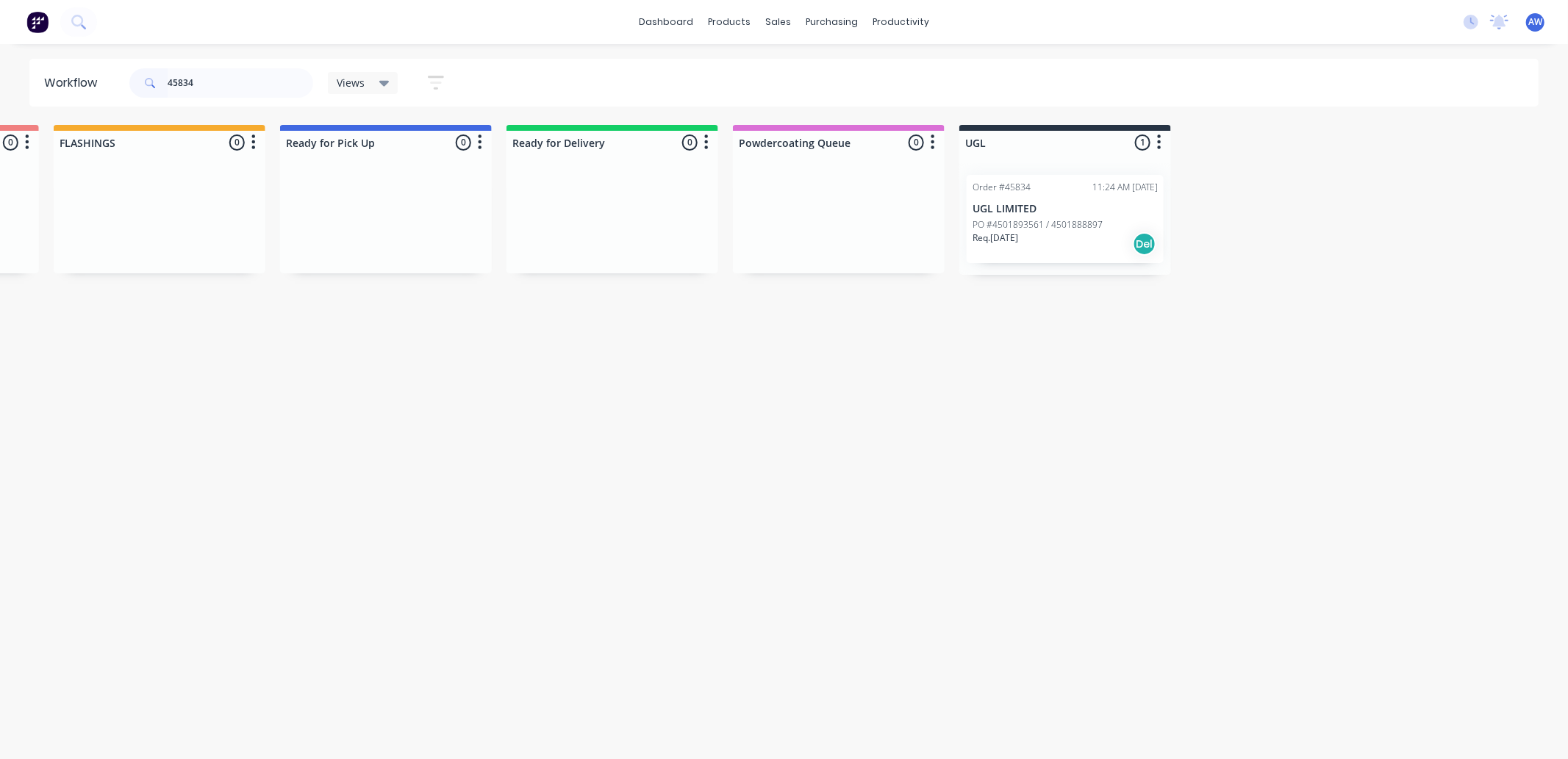
click at [1068, 223] on p "PO #4501893561 / 4501888897" at bounding box center [1038, 225] width 130 height 13
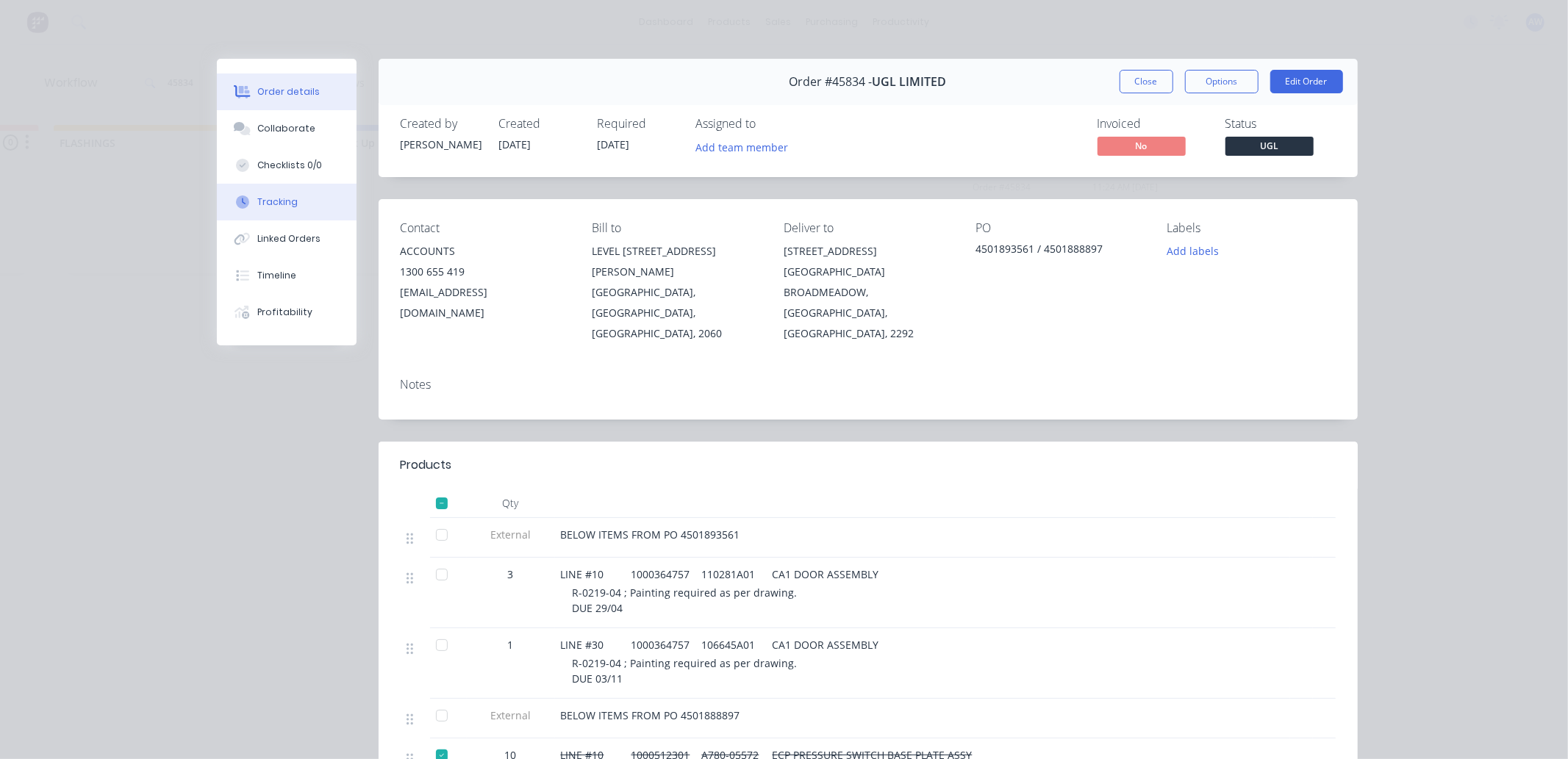
click at [274, 199] on div "Tracking" at bounding box center [278, 202] width 41 height 13
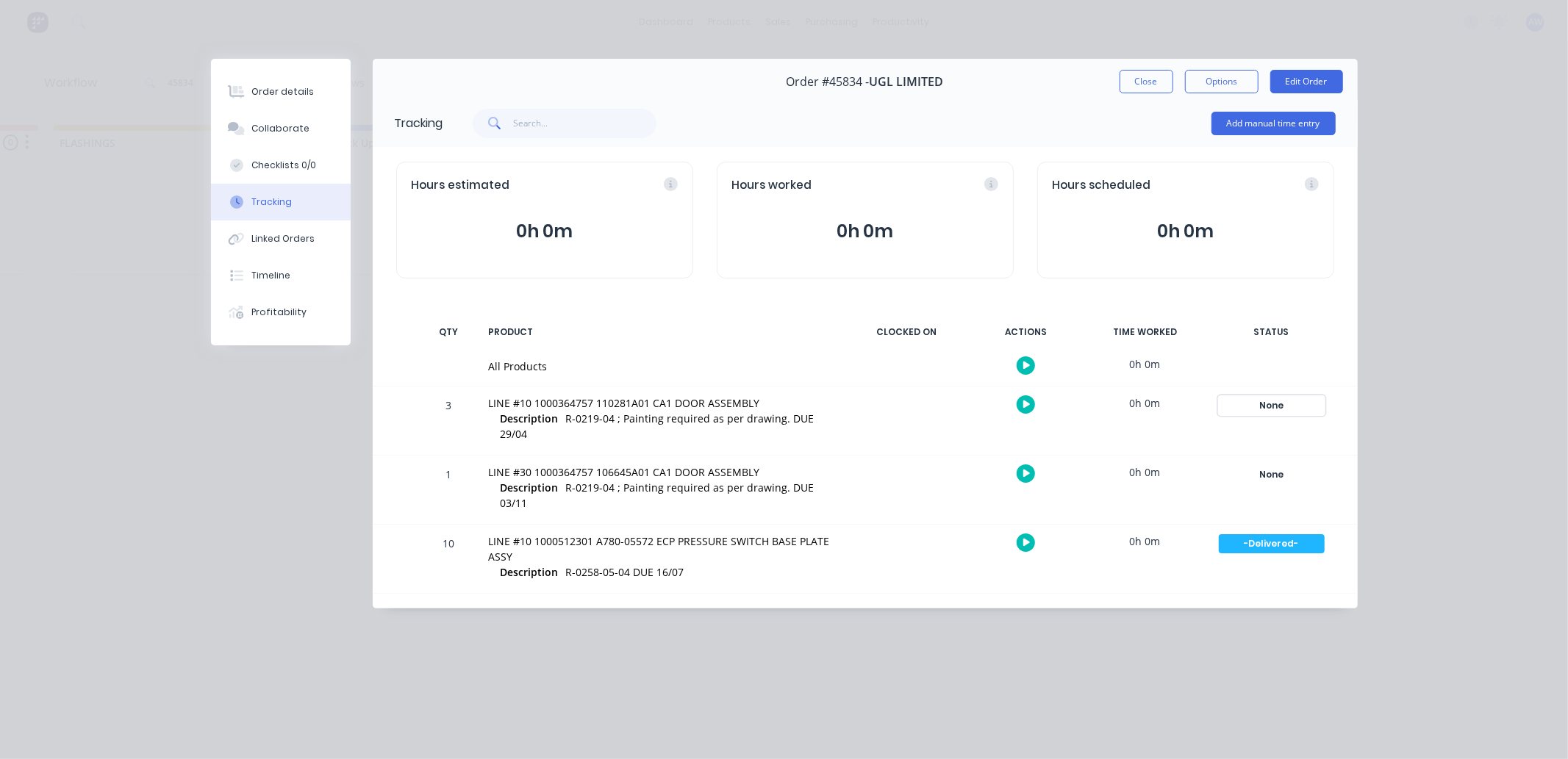
click at [1280, 402] on div "None" at bounding box center [1272, 405] width 106 height 19
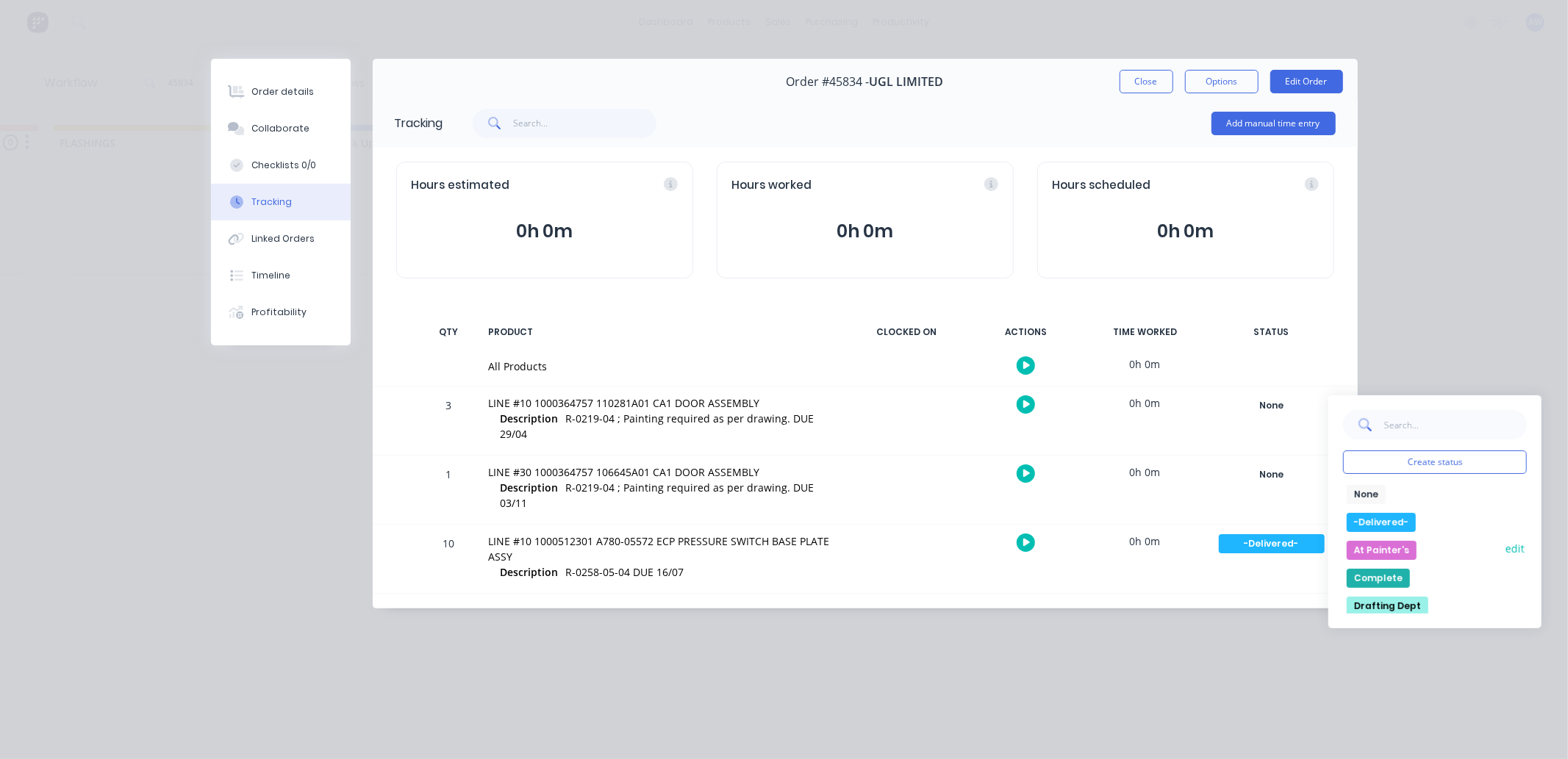
click at [1373, 548] on button "At Painter's" at bounding box center [1381, 550] width 70 height 19
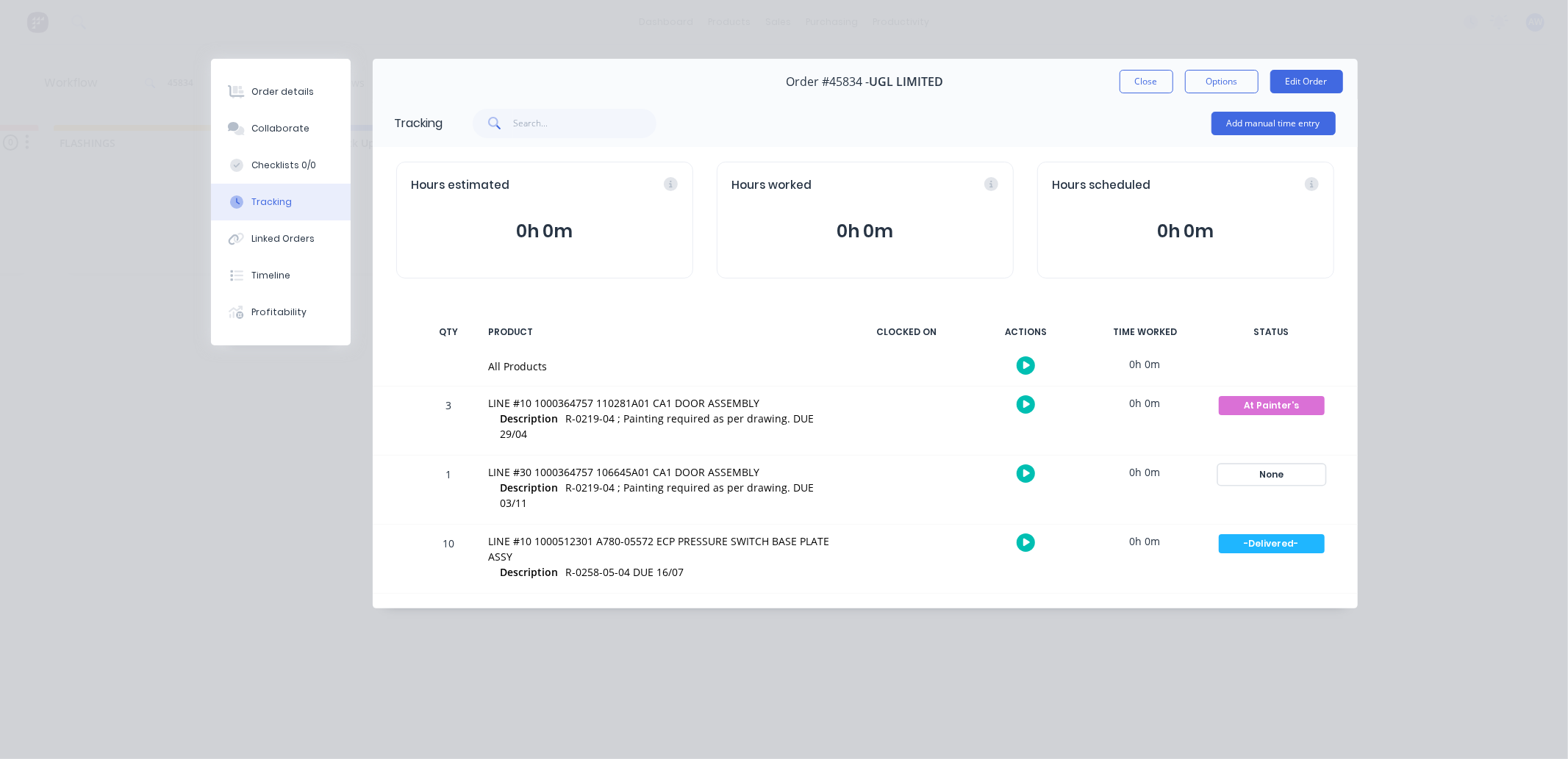
click at [1278, 465] on div "None" at bounding box center [1272, 474] width 106 height 19
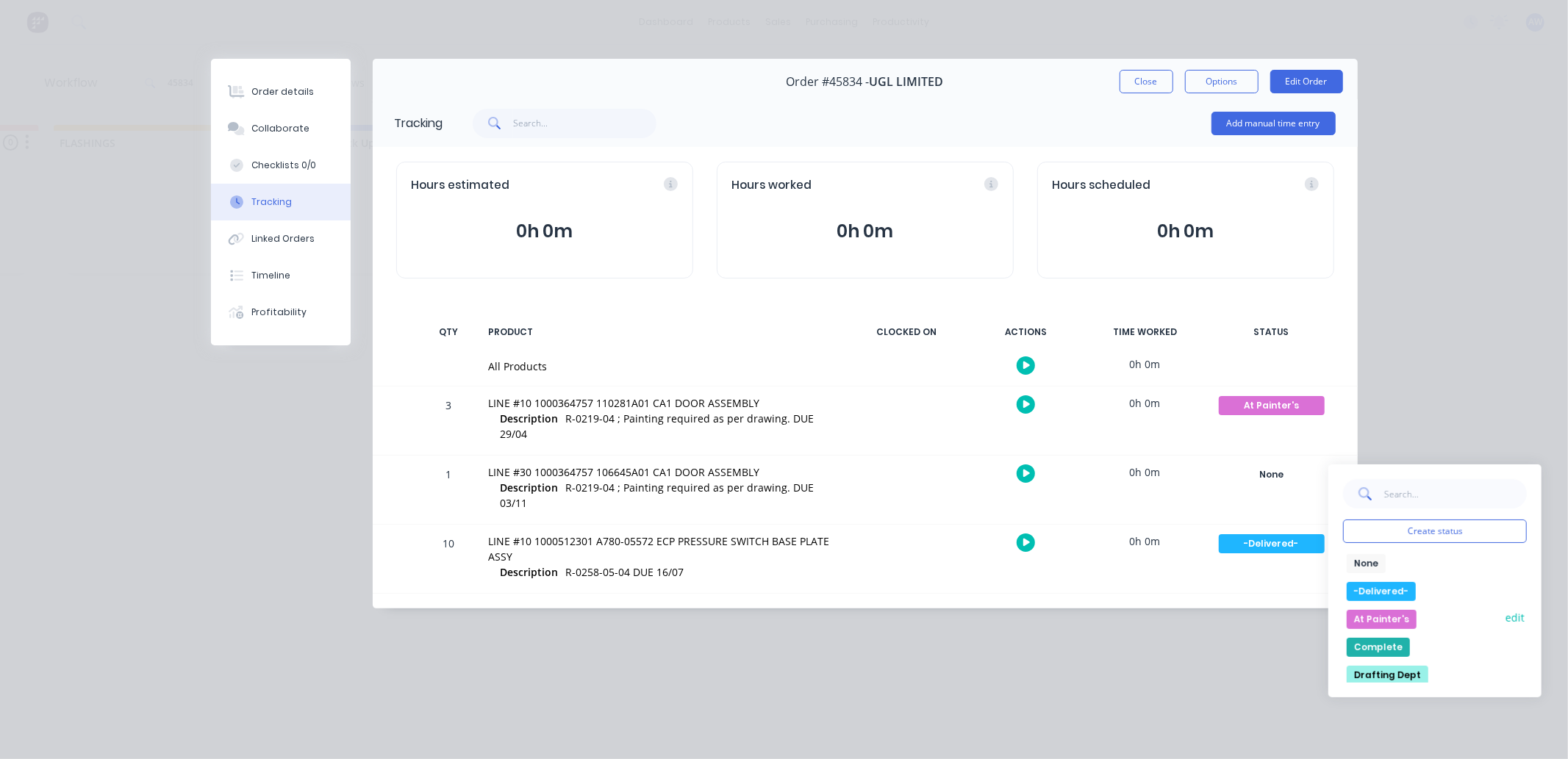
click at [1378, 610] on button "At Painter's" at bounding box center [1381, 619] width 70 height 19
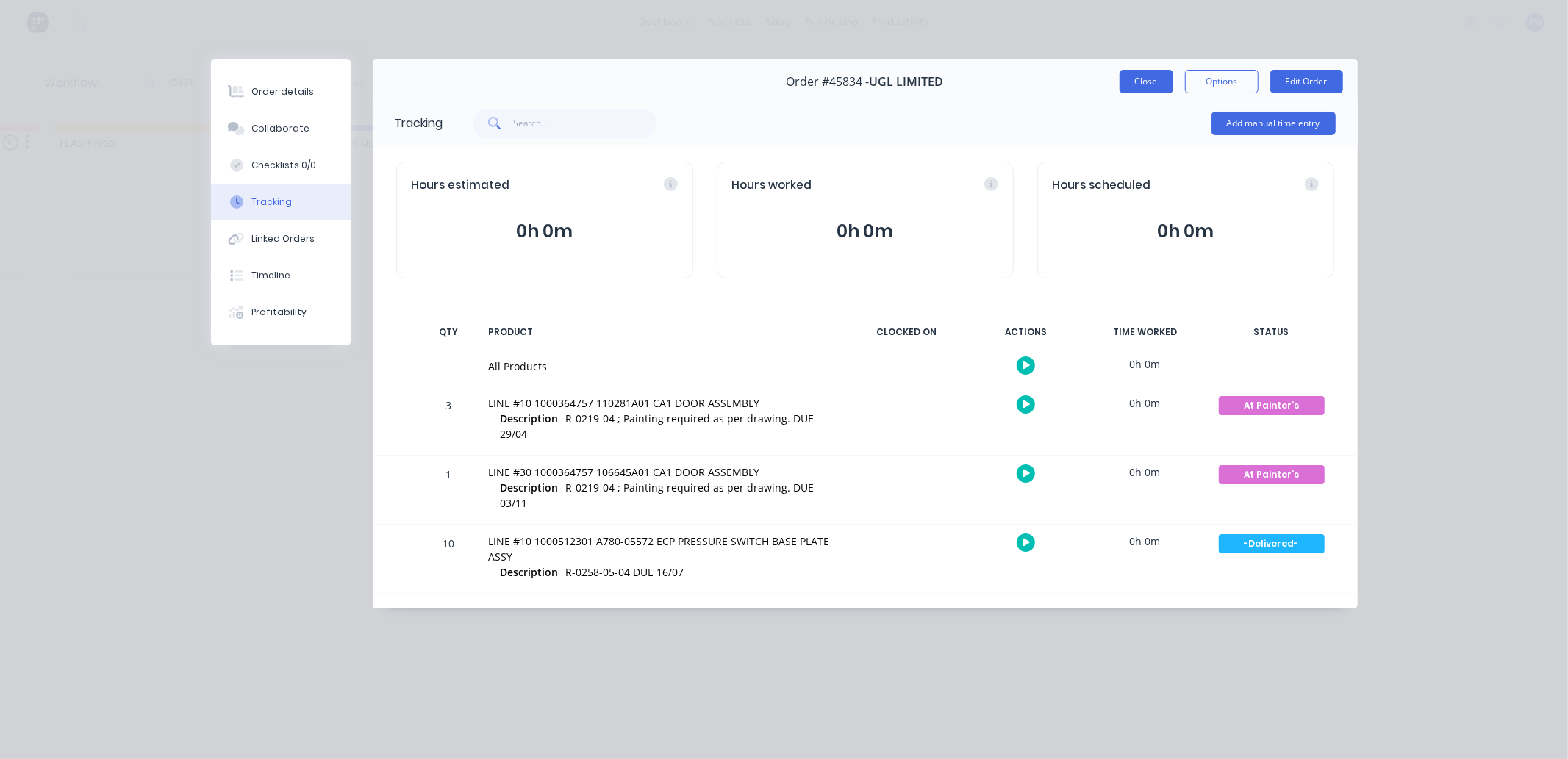
click at [1143, 81] on button "Close" at bounding box center [1147, 81] width 54 height 24
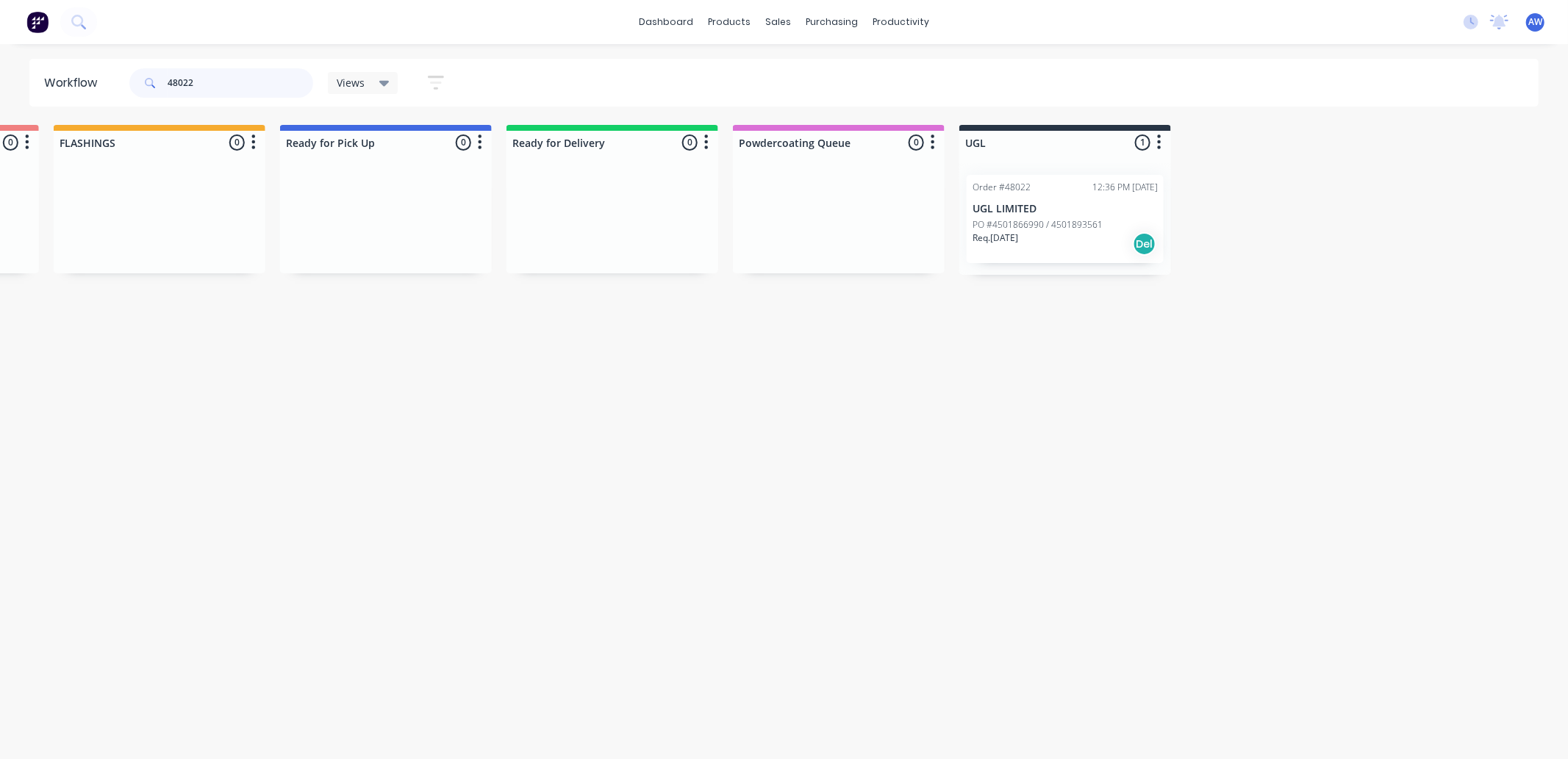
type input "48022"
click at [1039, 237] on div "Req. 18/11/25 Del" at bounding box center [1065, 243] width 185 height 25
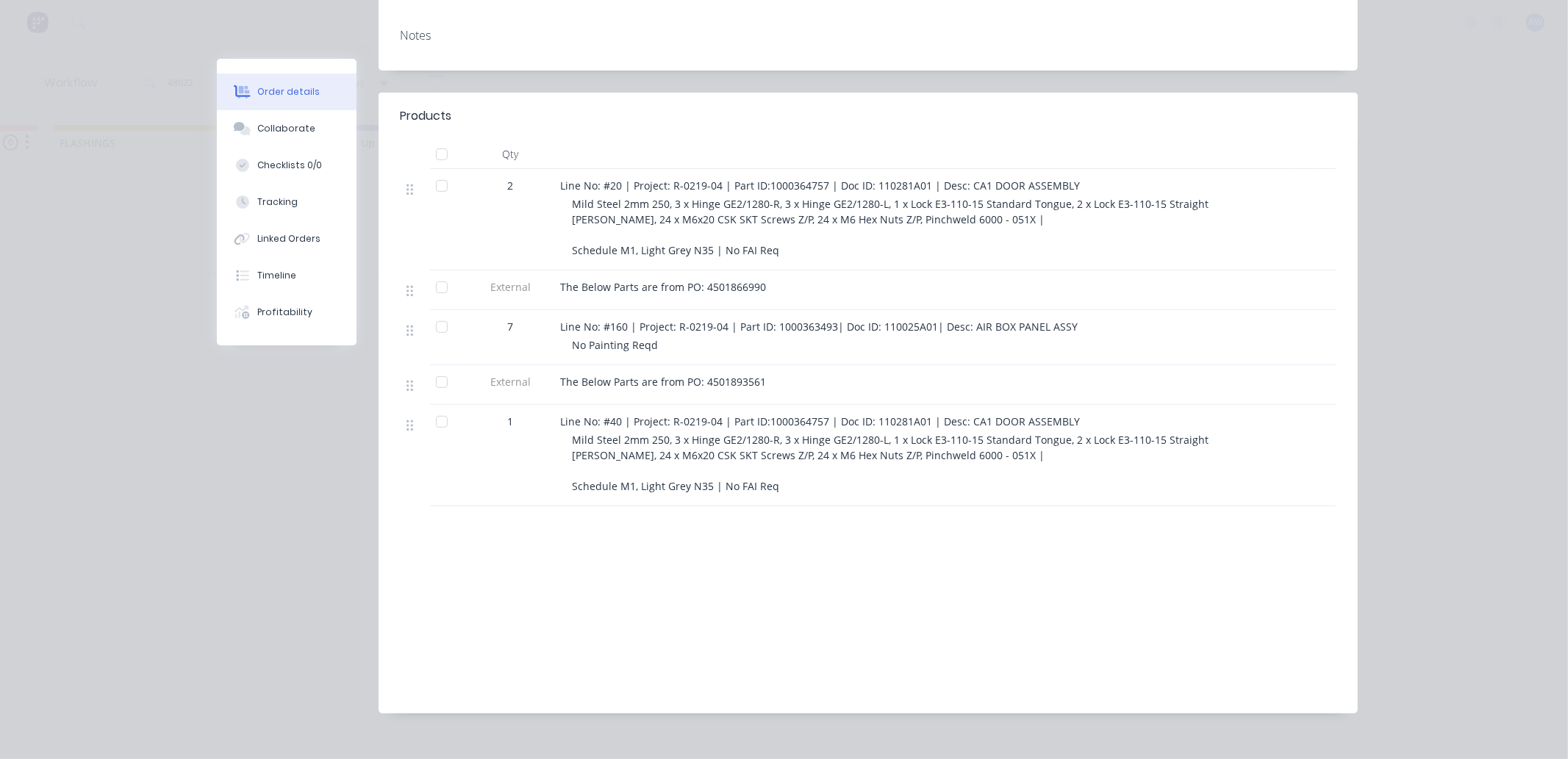
scroll to position [353, 0]
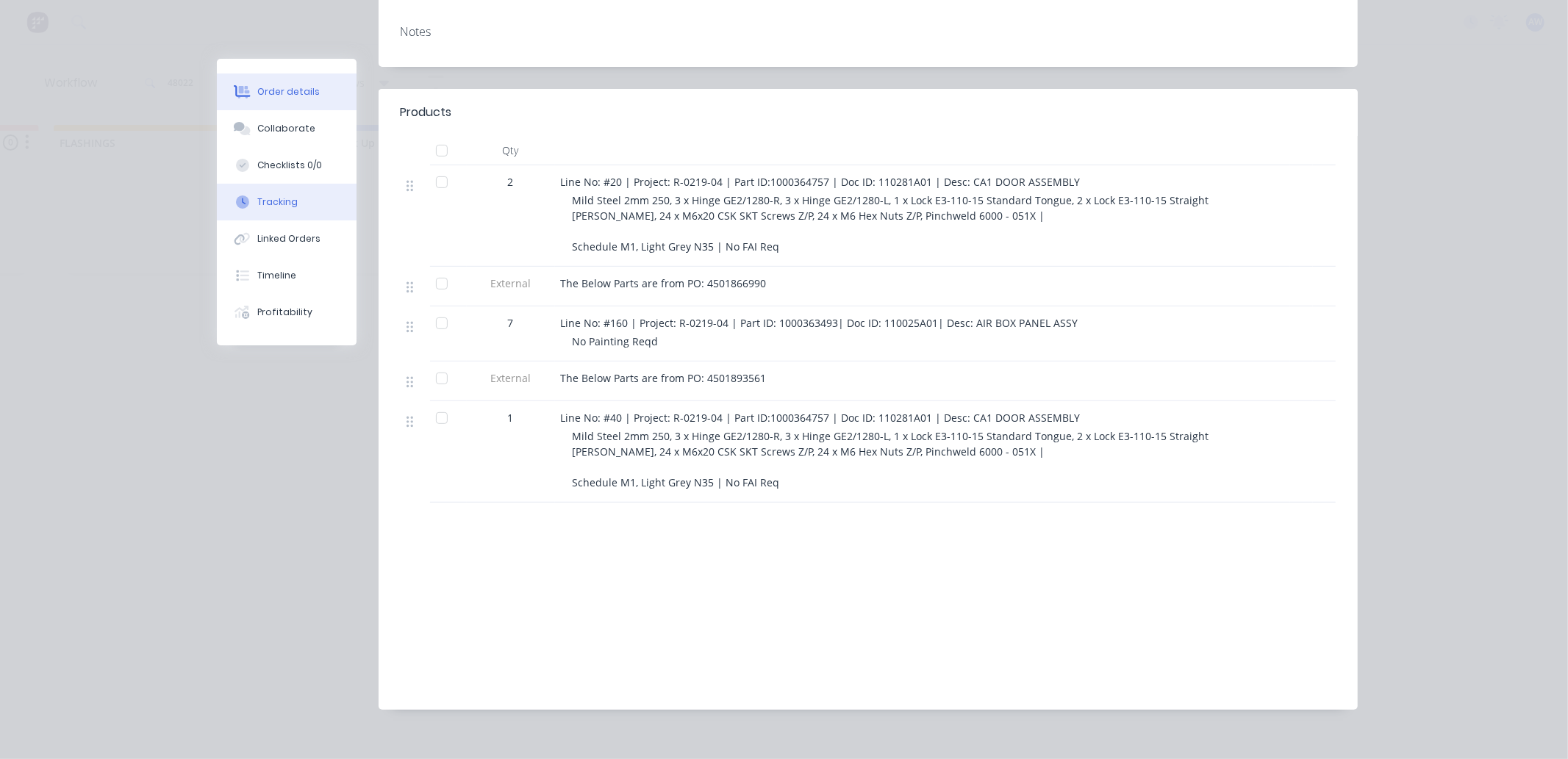
click at [275, 199] on div "Tracking" at bounding box center [278, 202] width 41 height 13
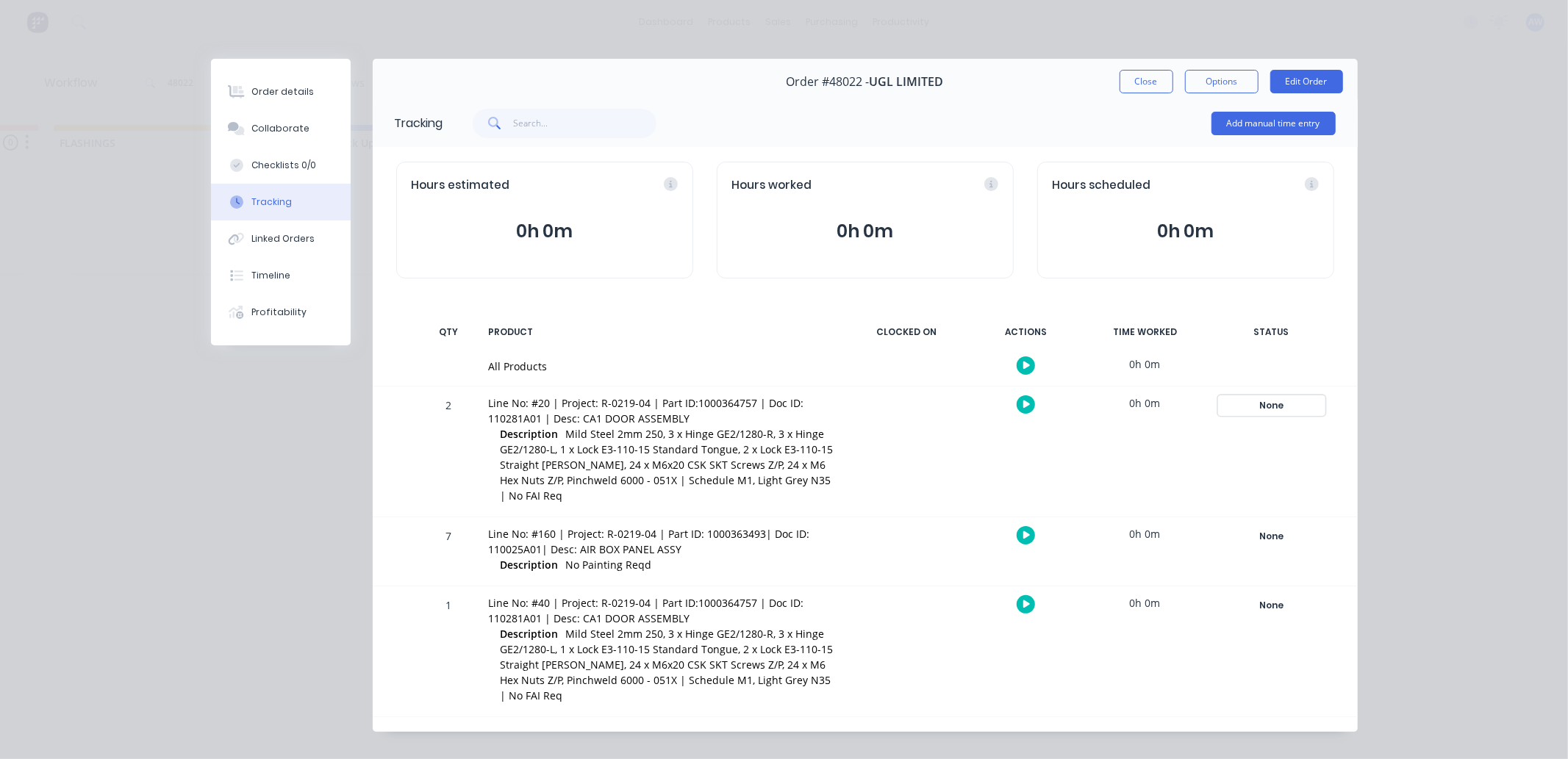
click at [1271, 402] on div "None" at bounding box center [1272, 405] width 106 height 19
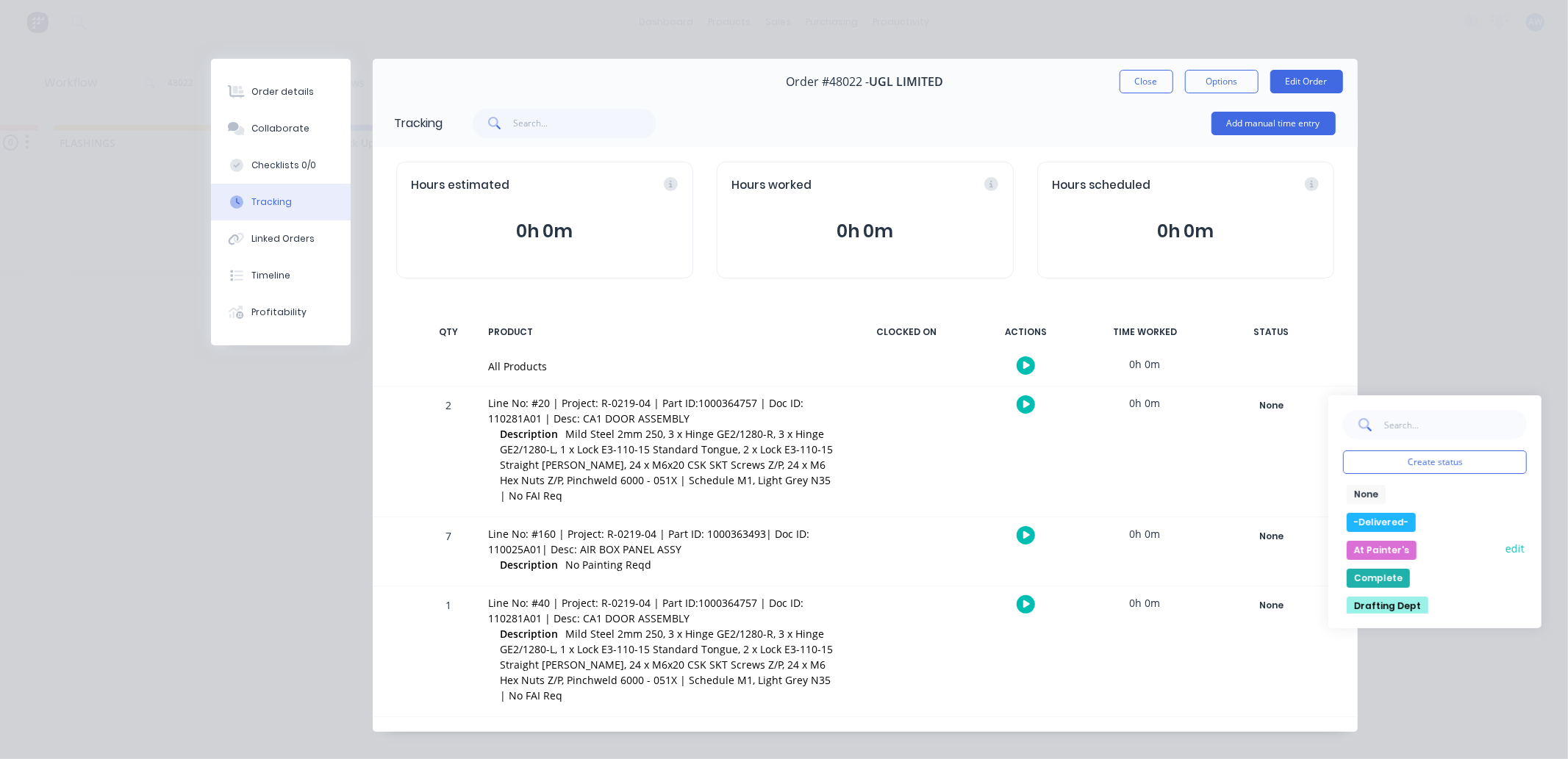
click at [1365, 549] on button "At Painter's" at bounding box center [1381, 550] width 70 height 19
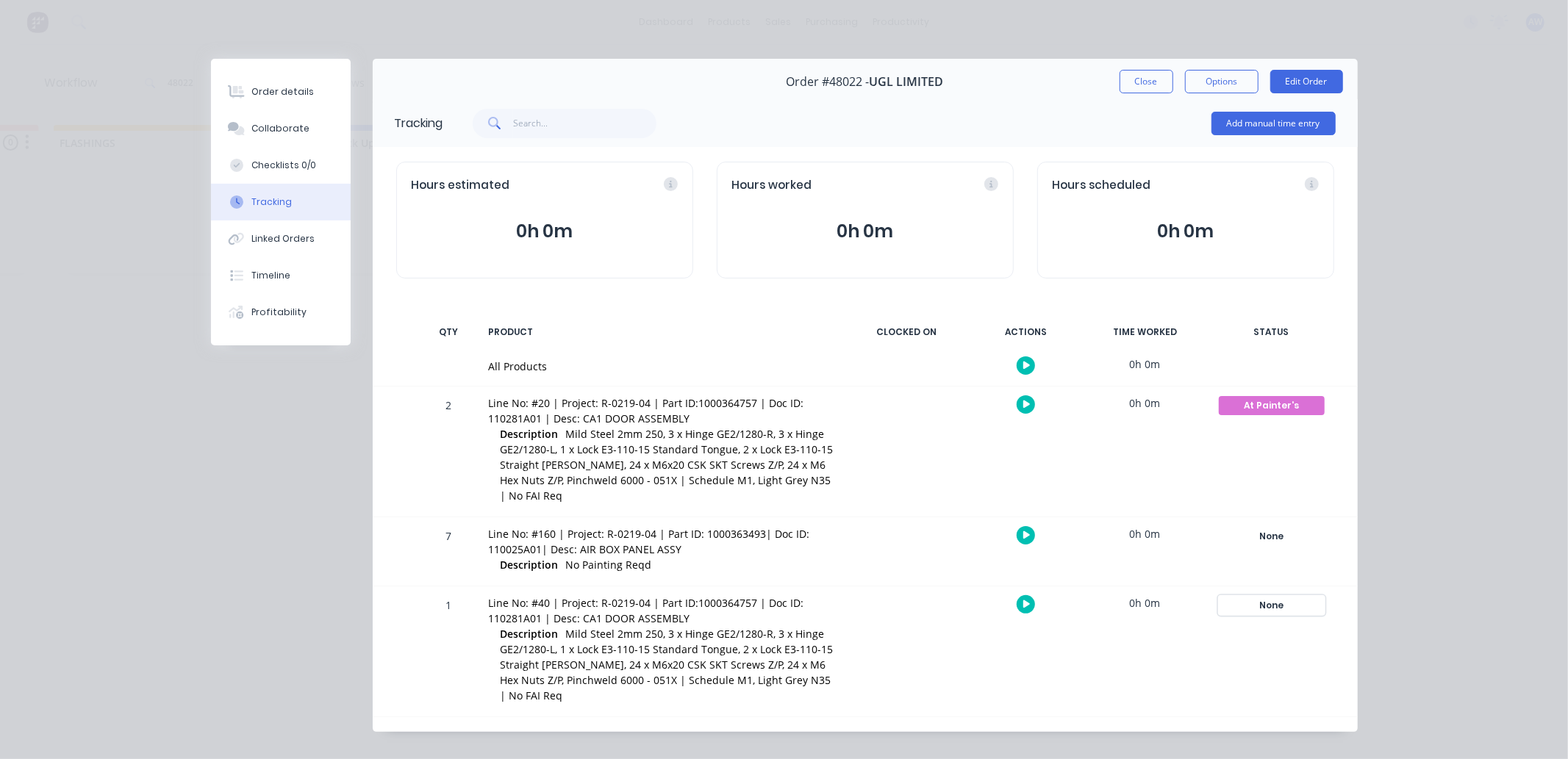
click at [1257, 596] on div "None" at bounding box center [1272, 605] width 106 height 19
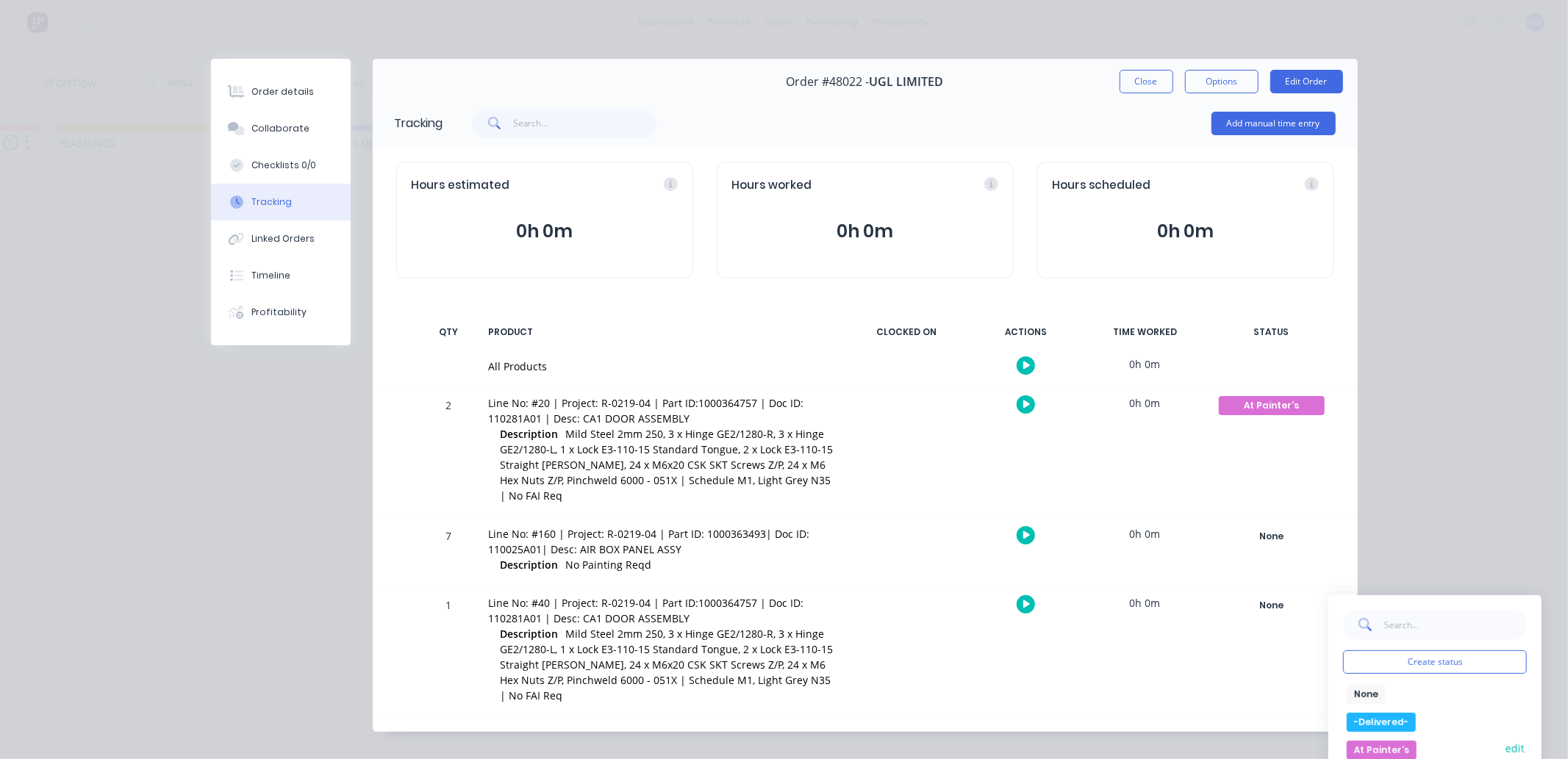
click at [1365, 741] on button "At Painter's" at bounding box center [1381, 750] width 70 height 19
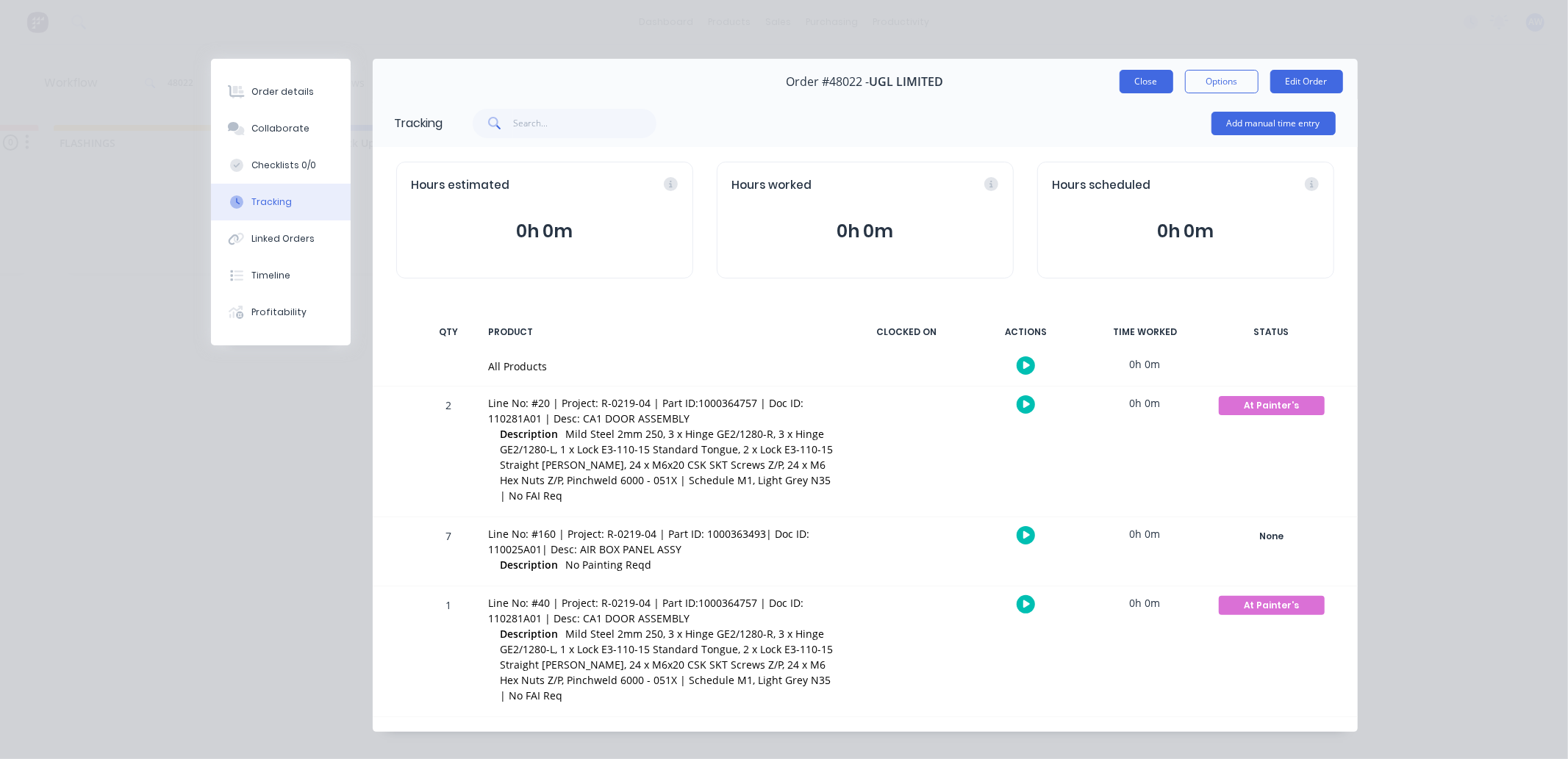
click at [1137, 82] on button "Close" at bounding box center [1147, 81] width 54 height 24
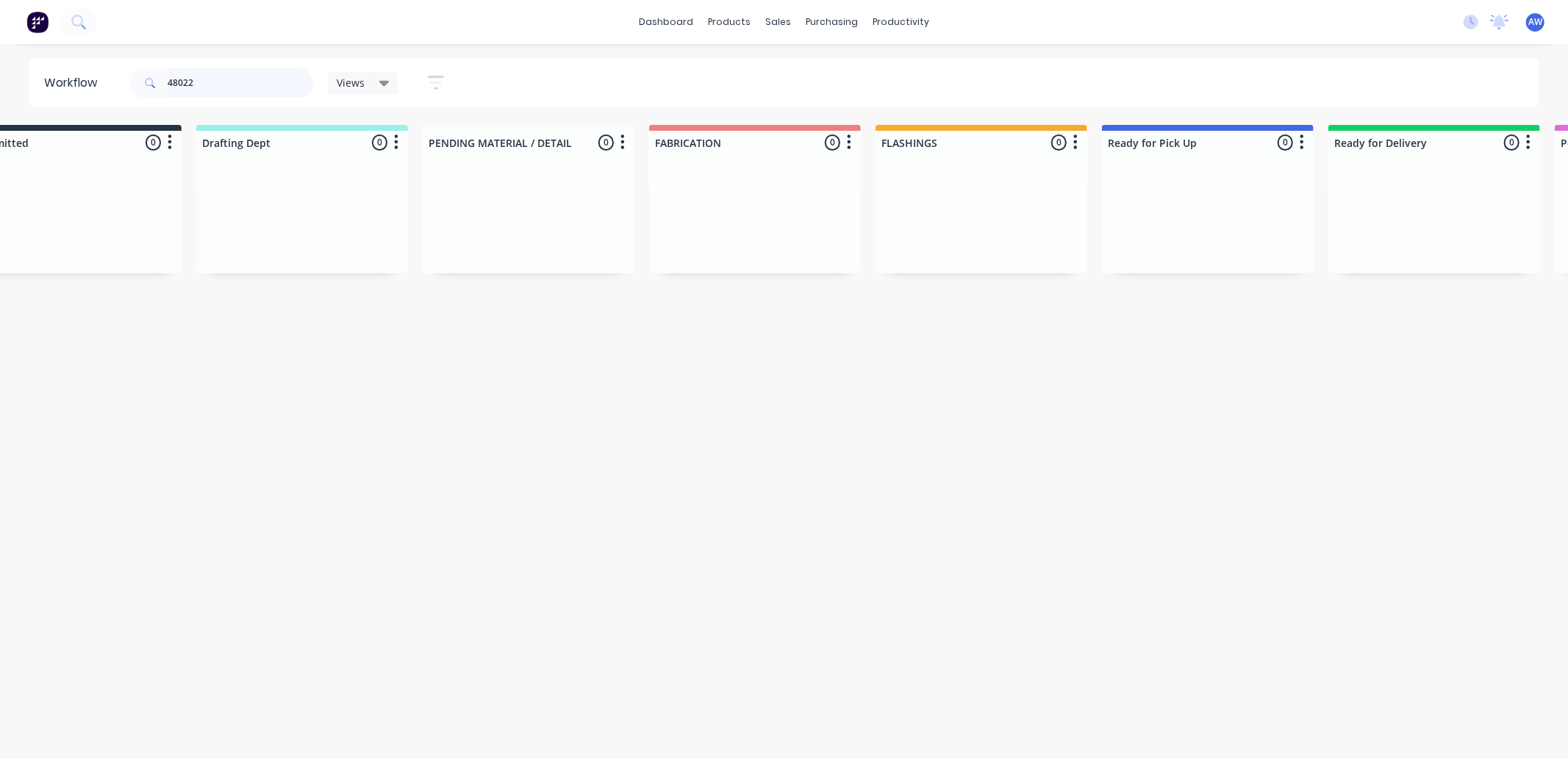
scroll to position [0, 59]
